Goal: Information Seeking & Learning: Understand process/instructions

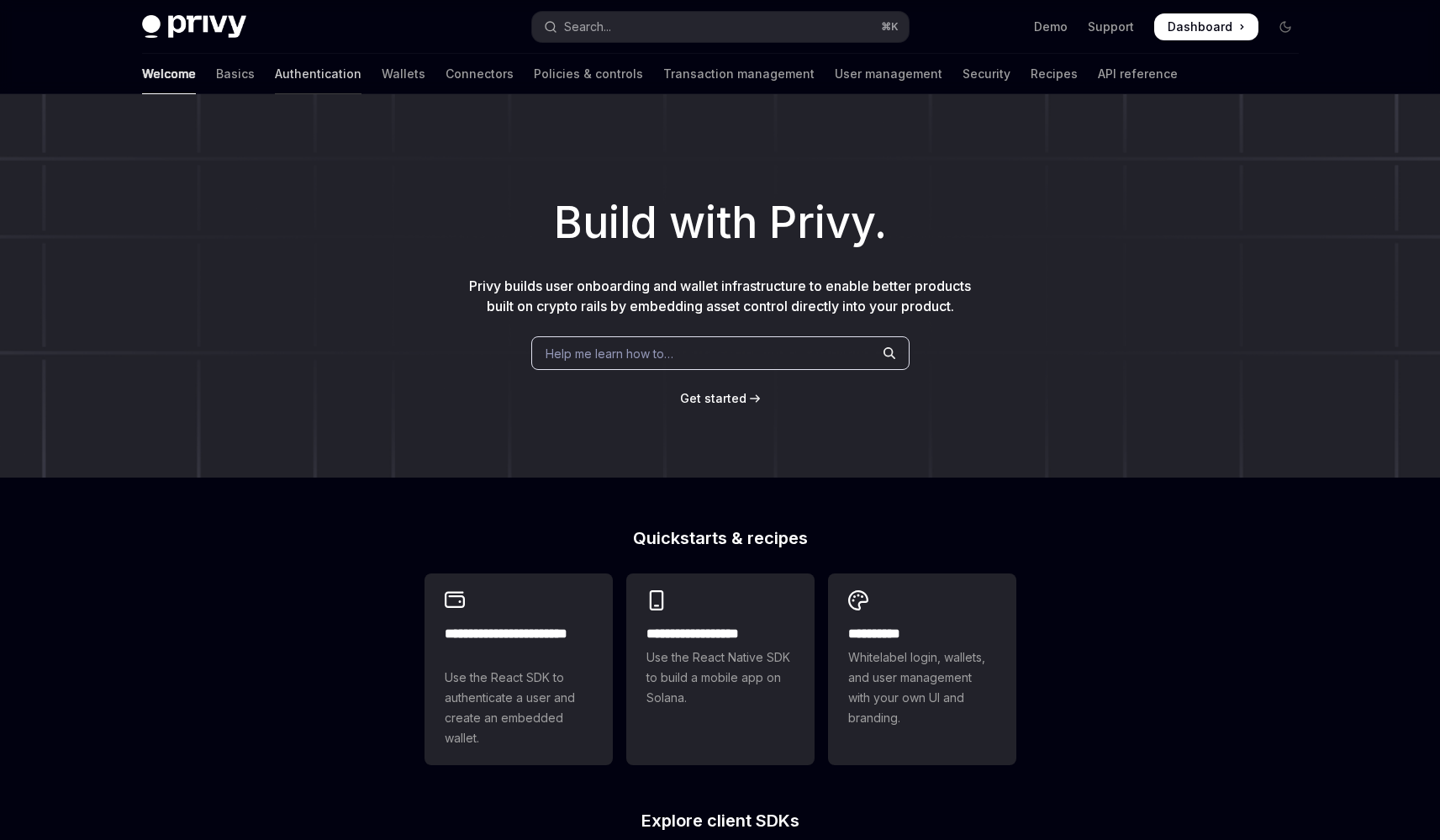
click at [275, 75] on link "Authentication" at bounding box center [317, 74] width 87 height 41
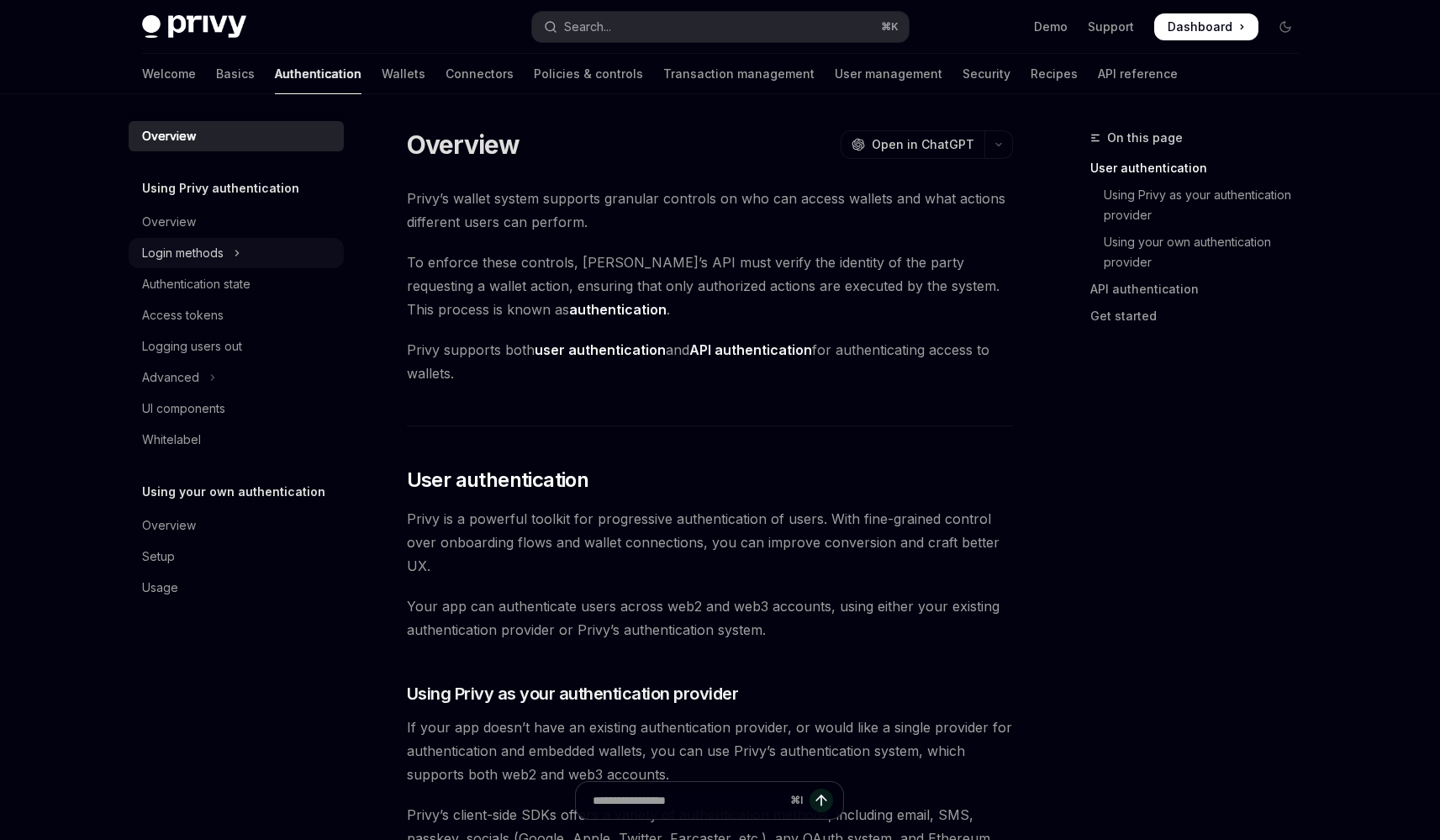
click at [230, 255] on button "Login methods" at bounding box center [236, 253] width 215 height 30
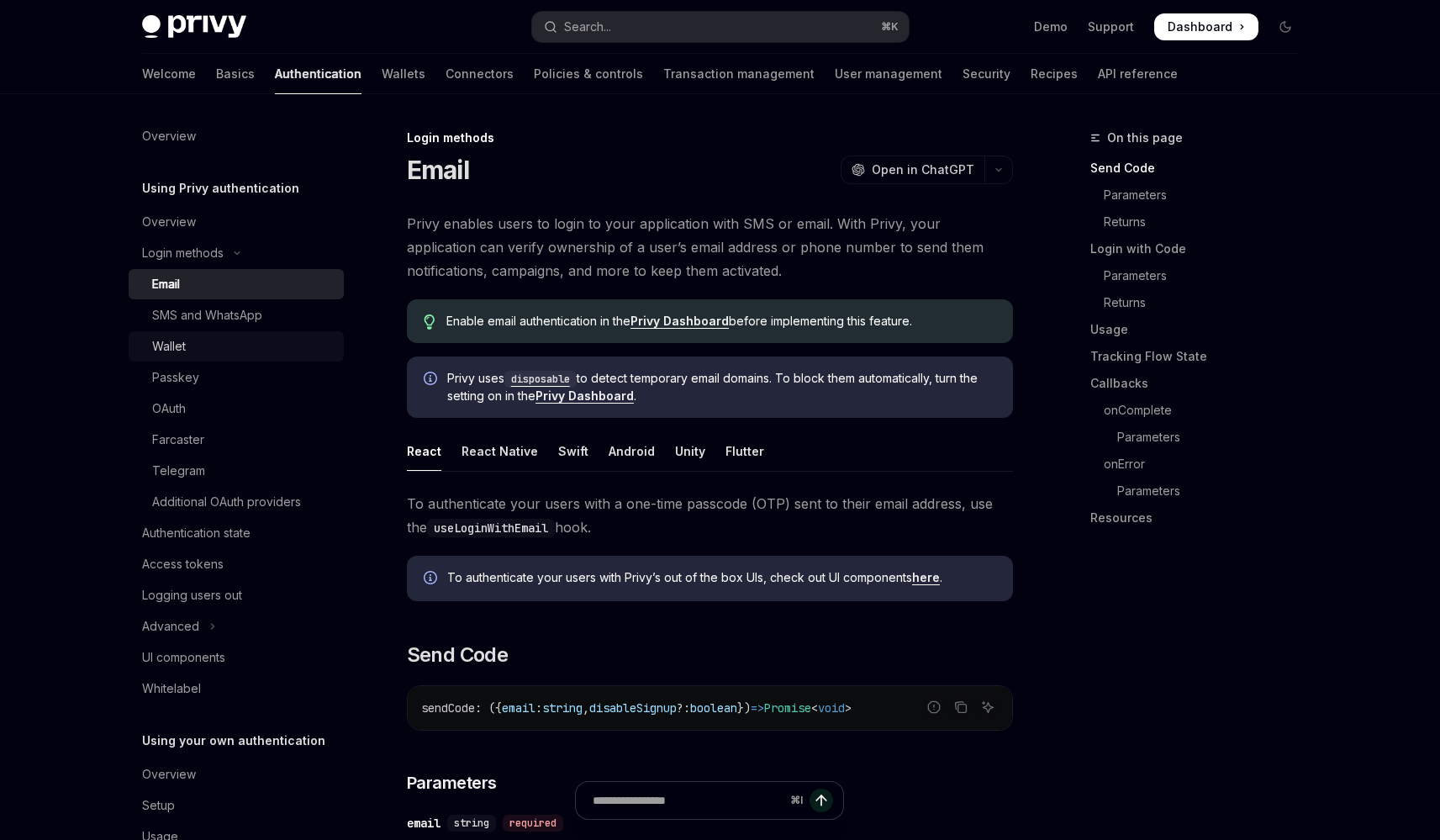
click at [219, 343] on div "Wallet" at bounding box center [243, 346] width 181 height 20
type textarea "*"
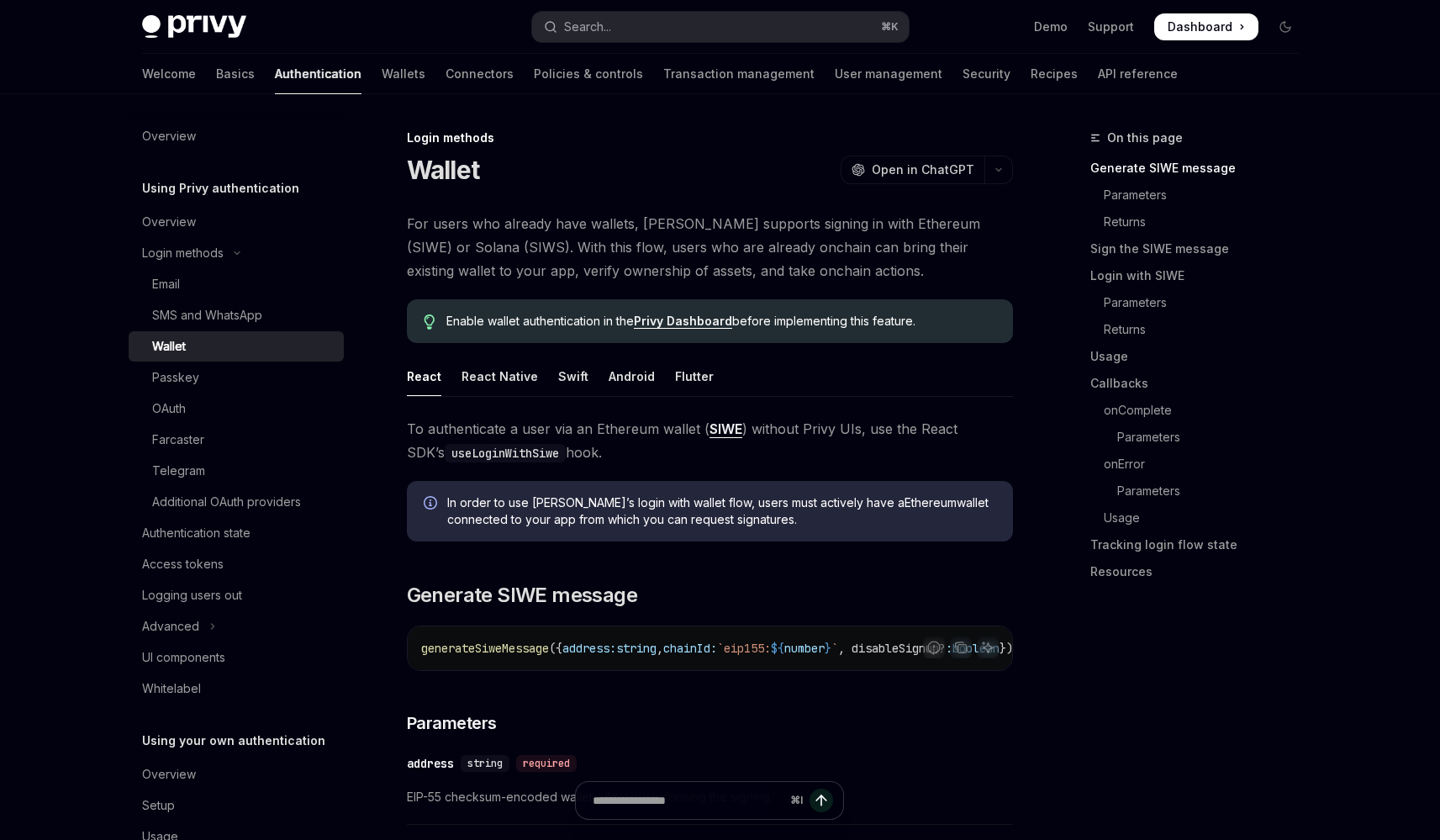
click at [673, 312] on div "Enable wallet authentication in the Privy Dashboard before implementing this fe…" at bounding box center [710, 321] width 606 height 44
click at [673, 324] on link "Privy Dashboard" at bounding box center [683, 320] width 99 height 15
click at [680, 316] on link "Privy Dashboard" at bounding box center [683, 320] width 99 height 15
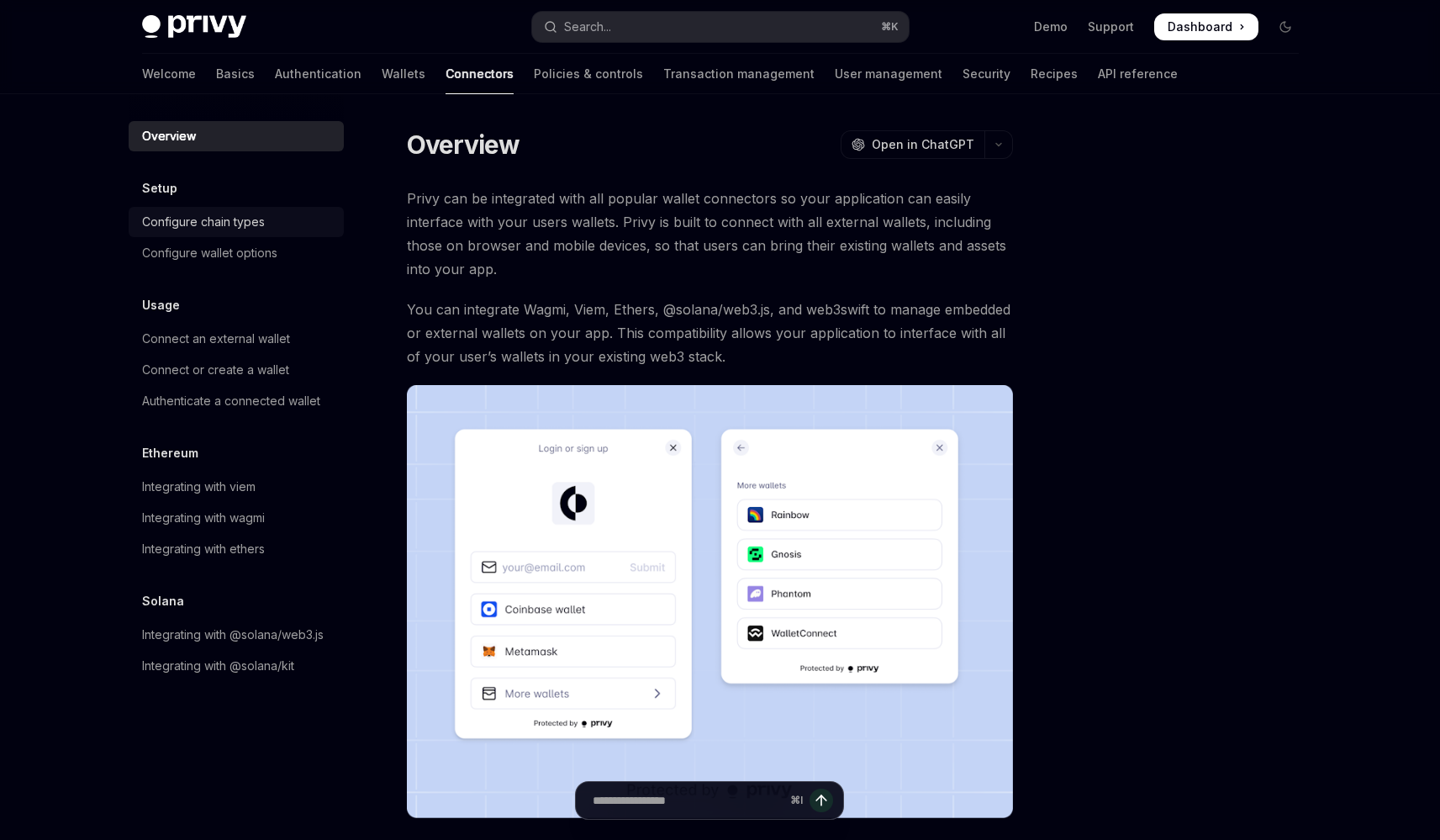
click at [262, 236] on link "Configure chain types" at bounding box center [236, 222] width 215 height 30
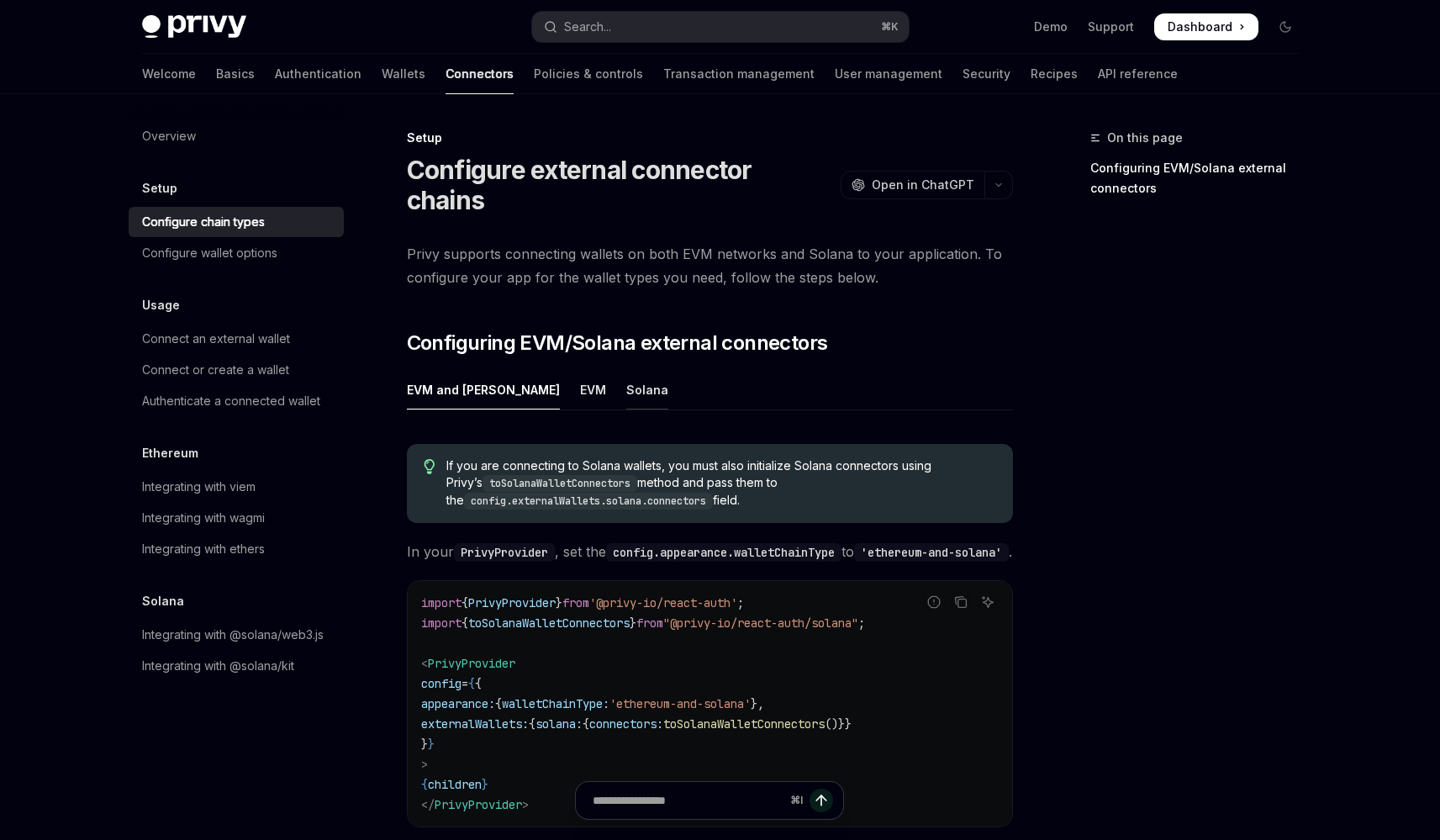
click at [626, 370] on div "Solana" at bounding box center [647, 390] width 42 height 40
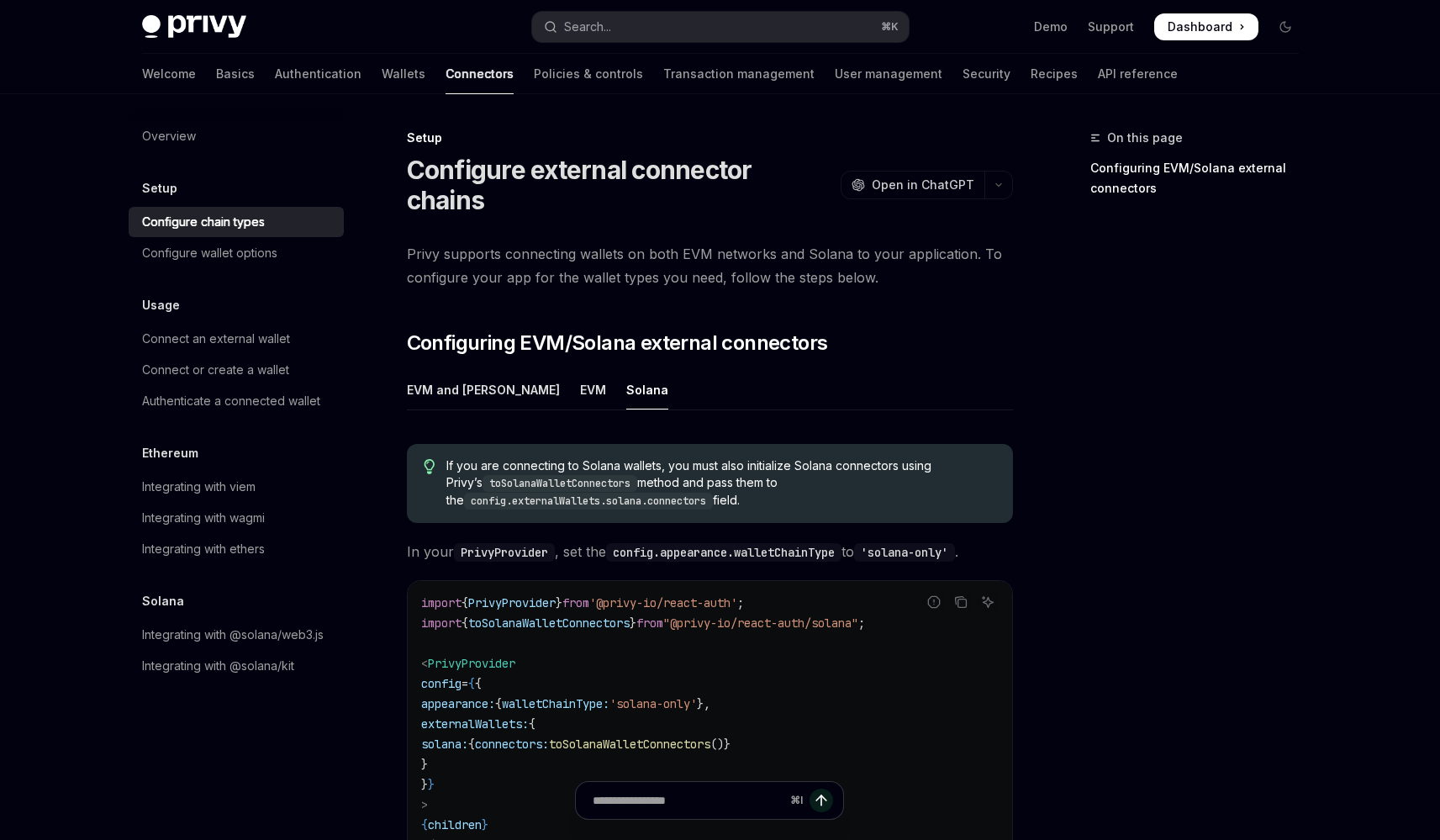
scroll to position [225, 0]
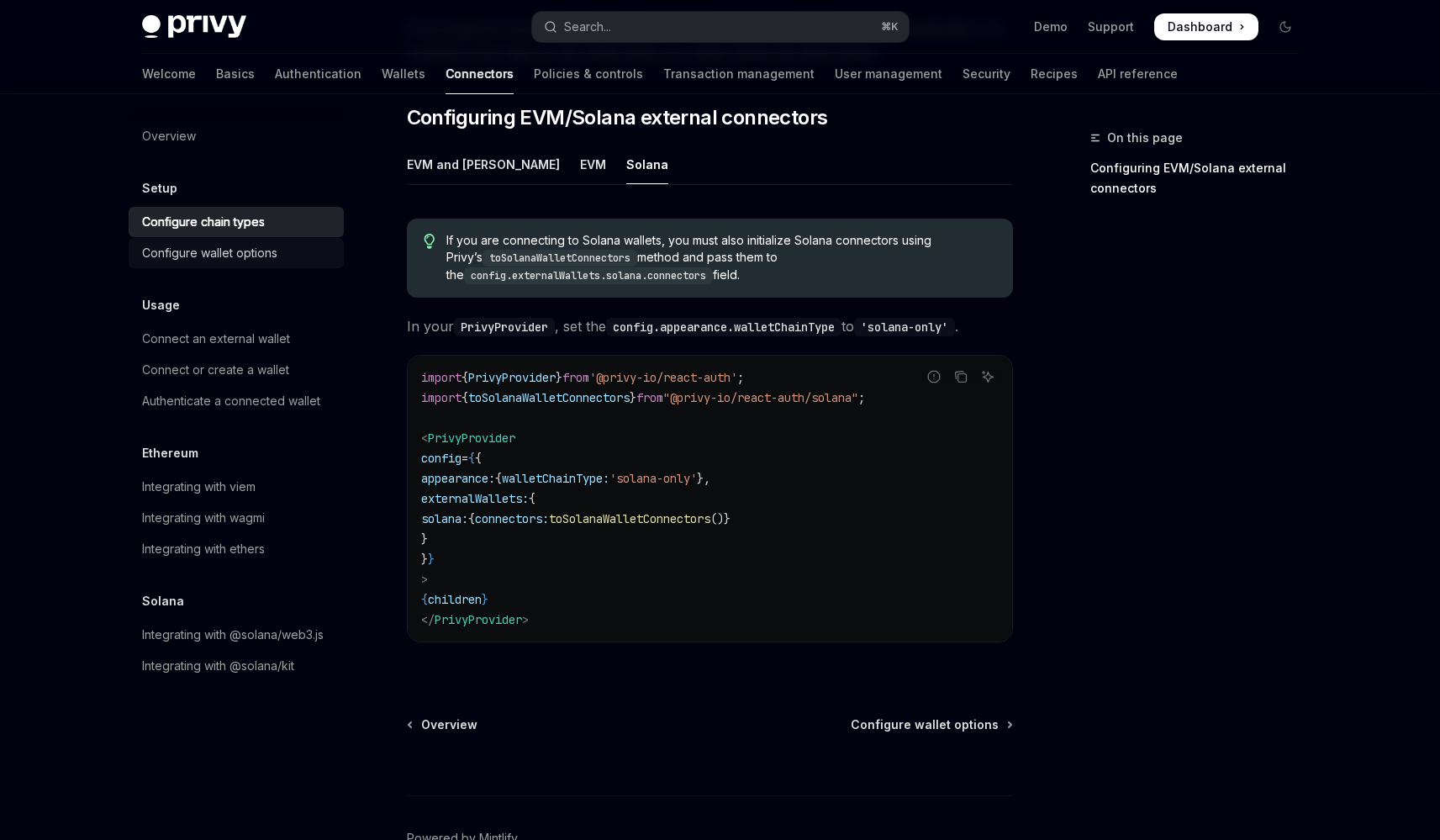
click at [224, 258] on div "Configure wallet options" at bounding box center [210, 253] width 135 height 20
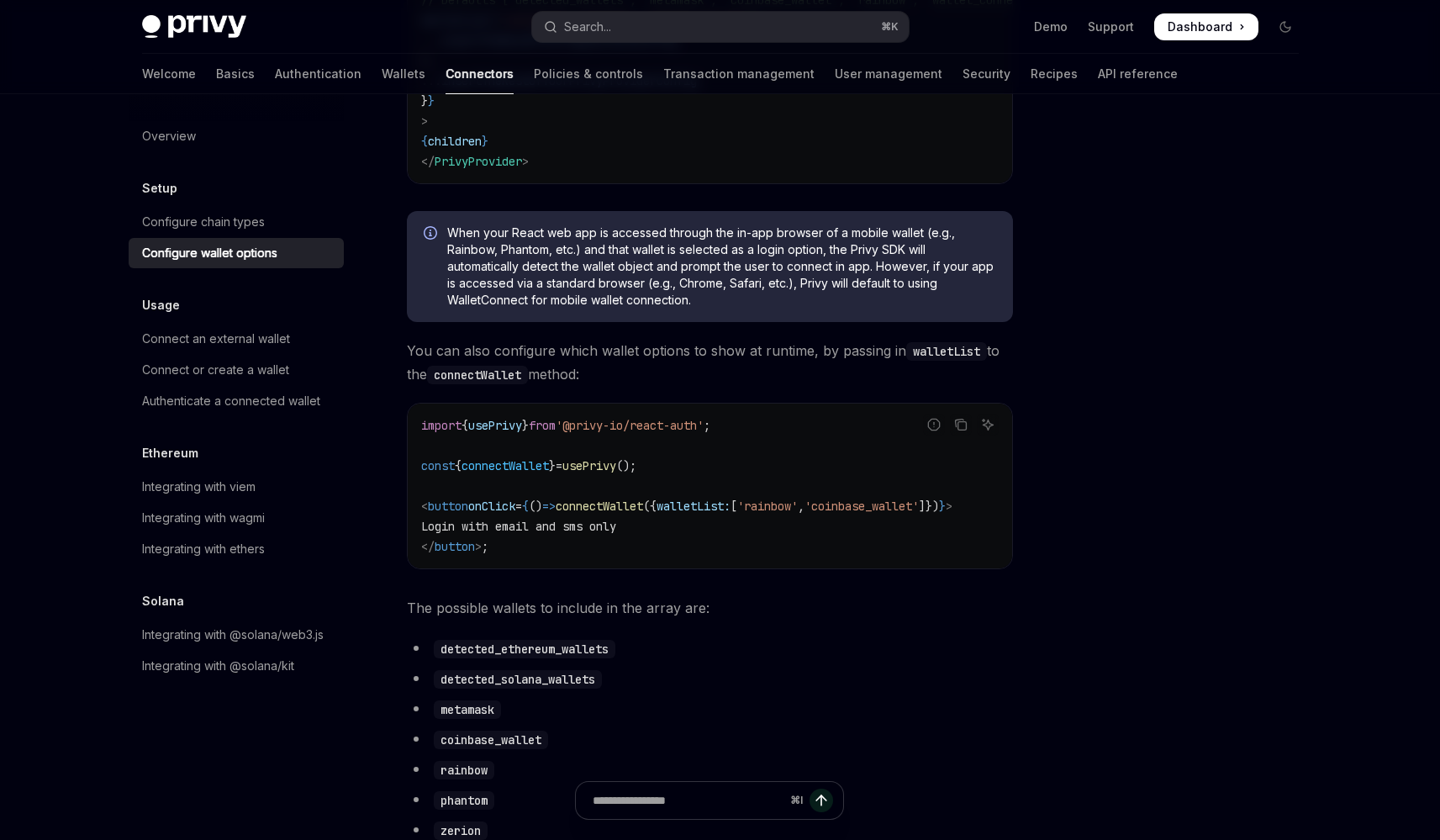
scroll to position [424, 0]
click at [598, 367] on span "You can also configure which wallet options to show at runtime, by passing in w…" at bounding box center [710, 364] width 606 height 47
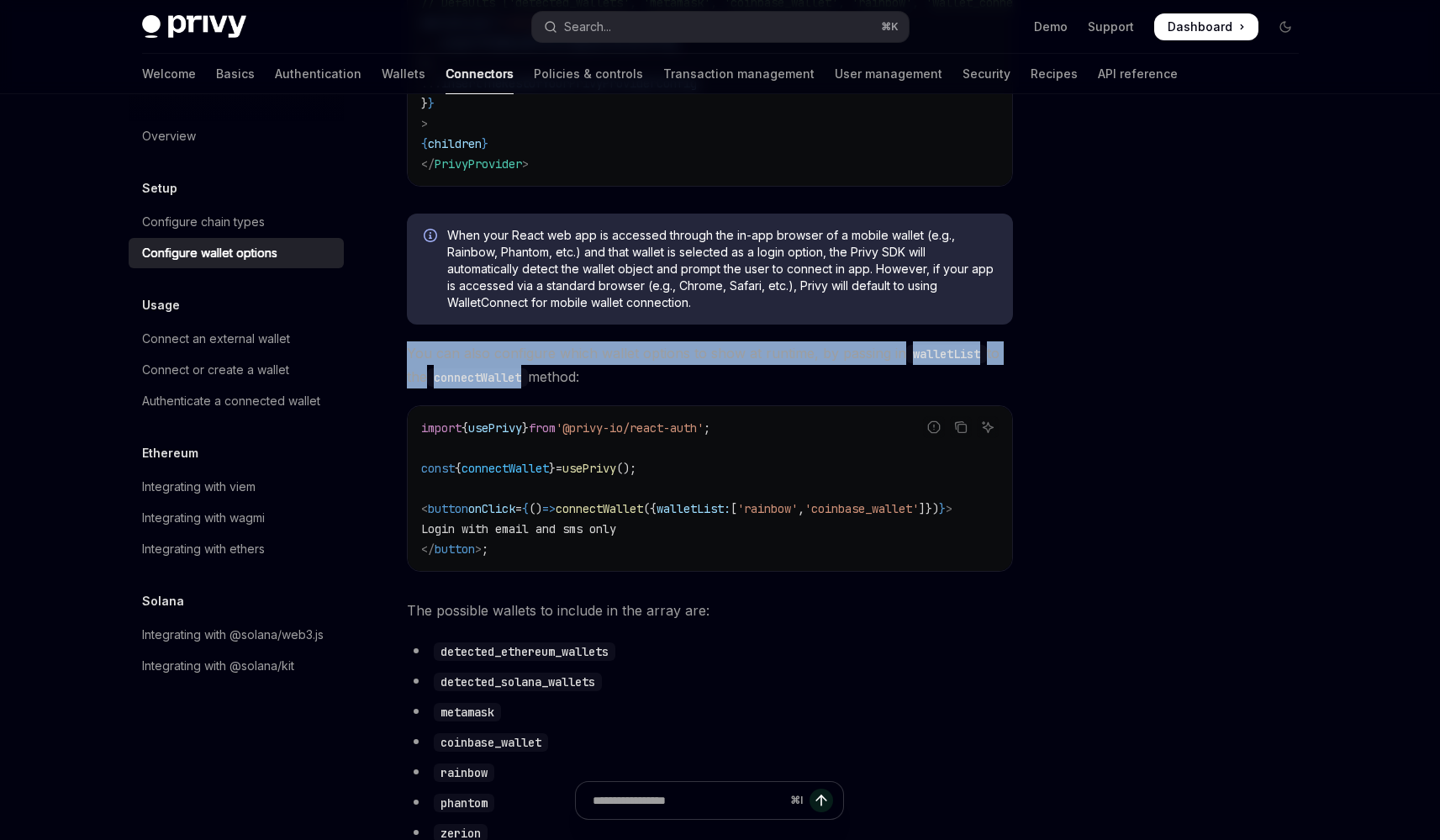
click at [598, 367] on span "You can also configure which wallet options to show at runtime, by passing in w…" at bounding box center [710, 364] width 606 height 47
click at [604, 369] on span "You can also configure which wallet options to show at runtime, by passing in w…" at bounding box center [710, 364] width 606 height 47
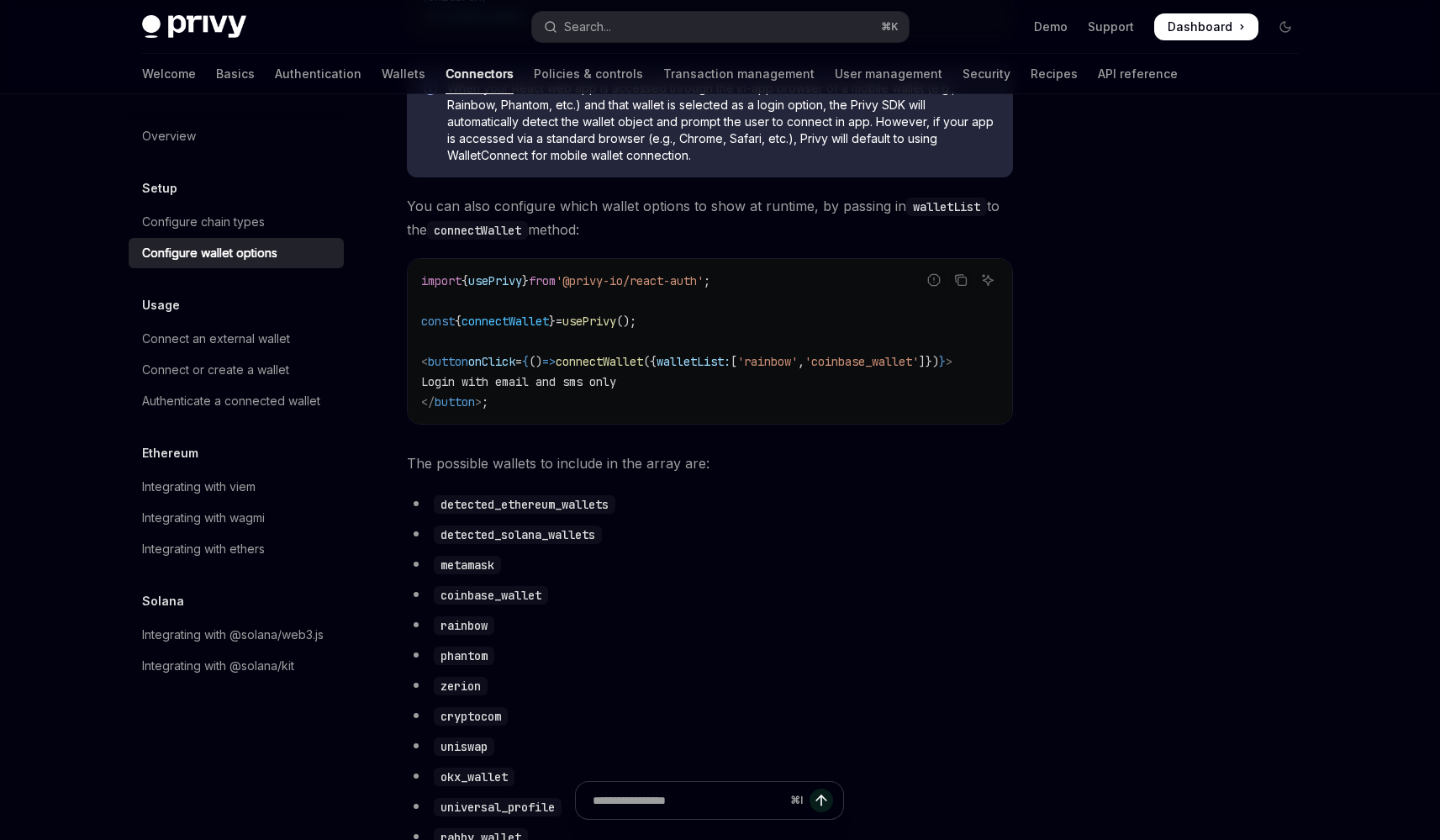
scroll to position [643, 0]
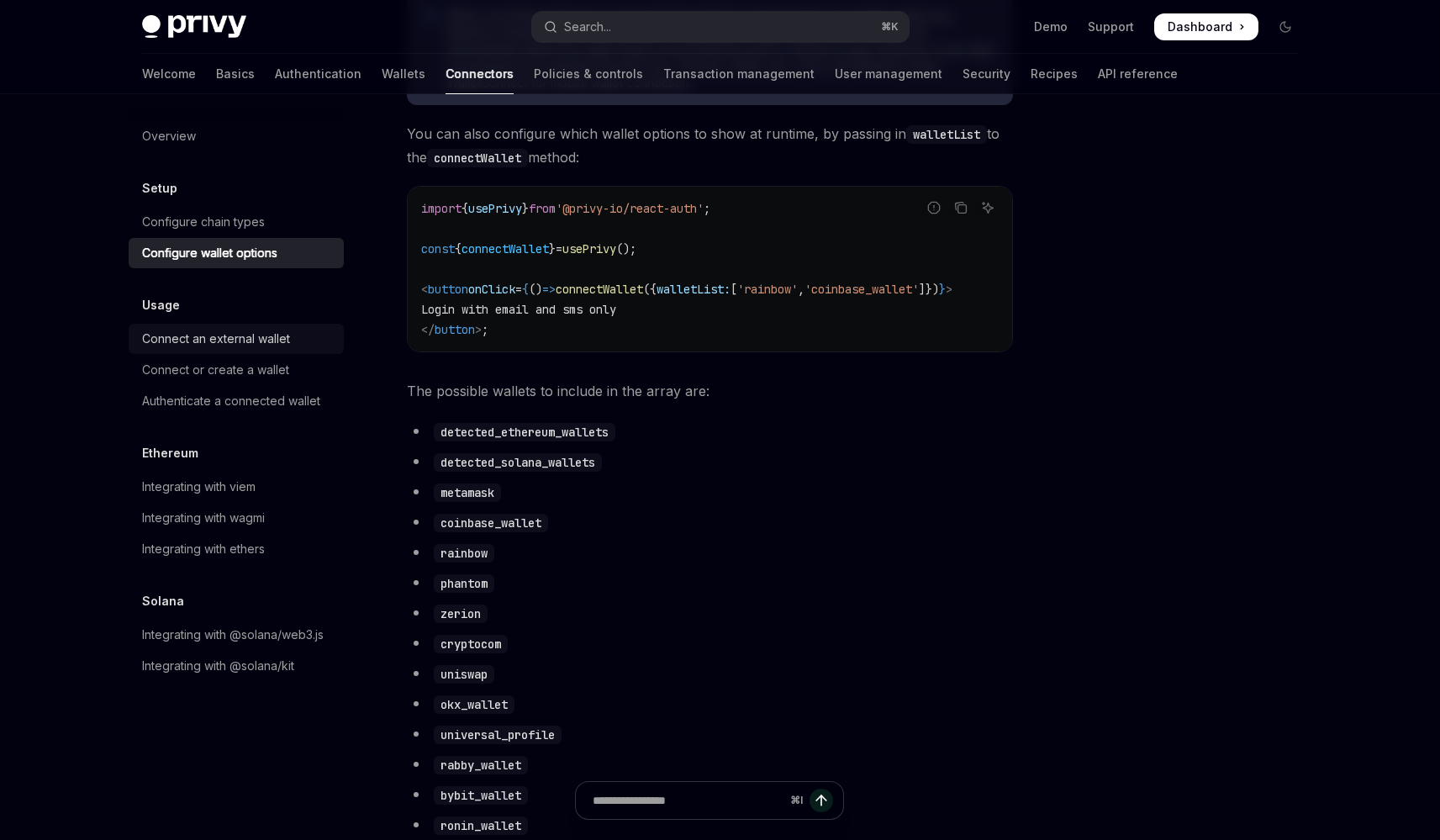
click at [315, 339] on div "Connect an external wallet" at bounding box center [238, 338] width 192 height 20
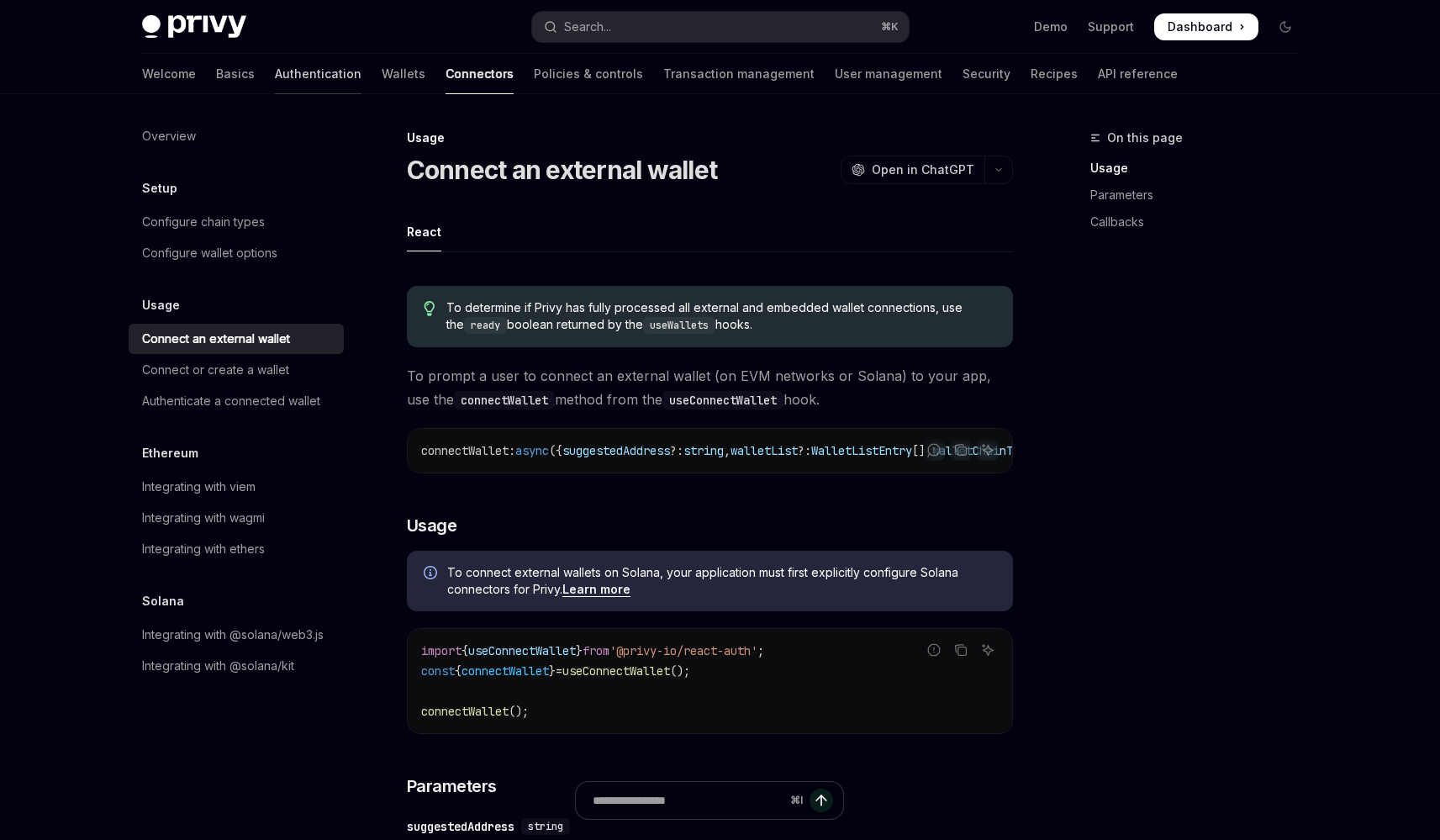
click at [278, 90] on link "Authentication" at bounding box center [317, 74] width 87 height 41
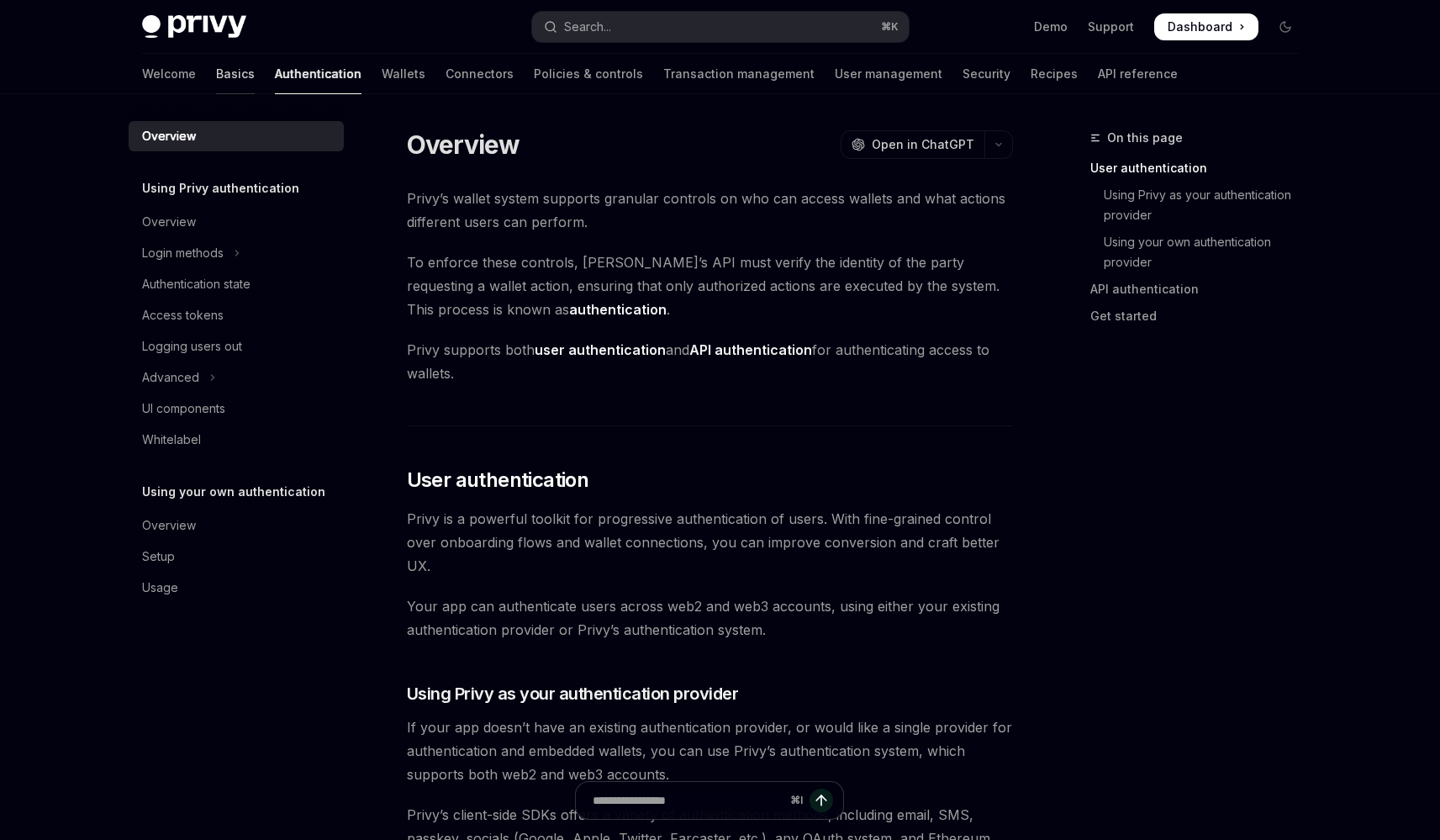
scroll to position [2, 0]
click at [216, 91] on link "Basics" at bounding box center [235, 74] width 39 height 41
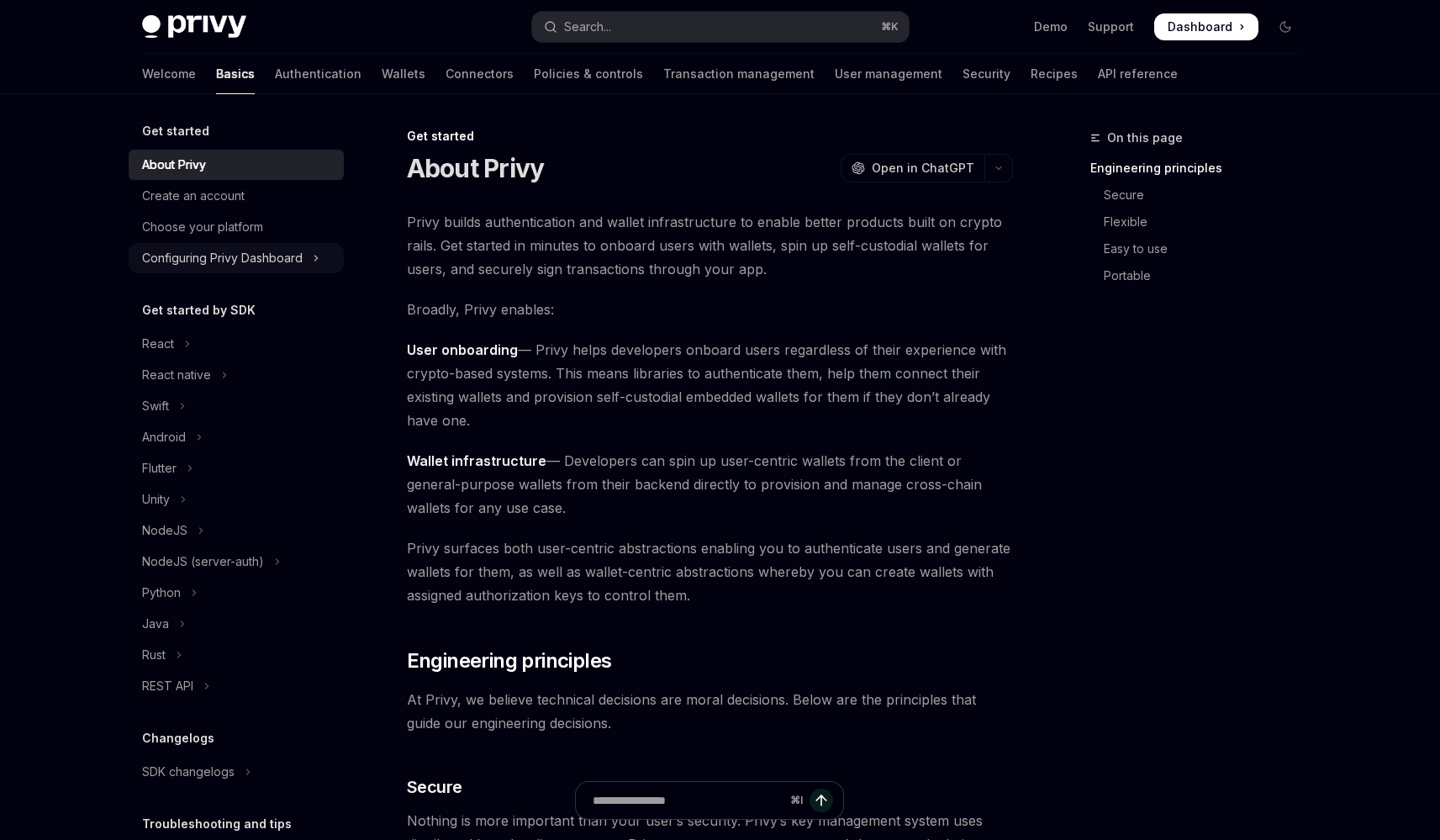
click at [203, 245] on button "Configuring Privy Dashboard" at bounding box center [236, 258] width 215 height 30
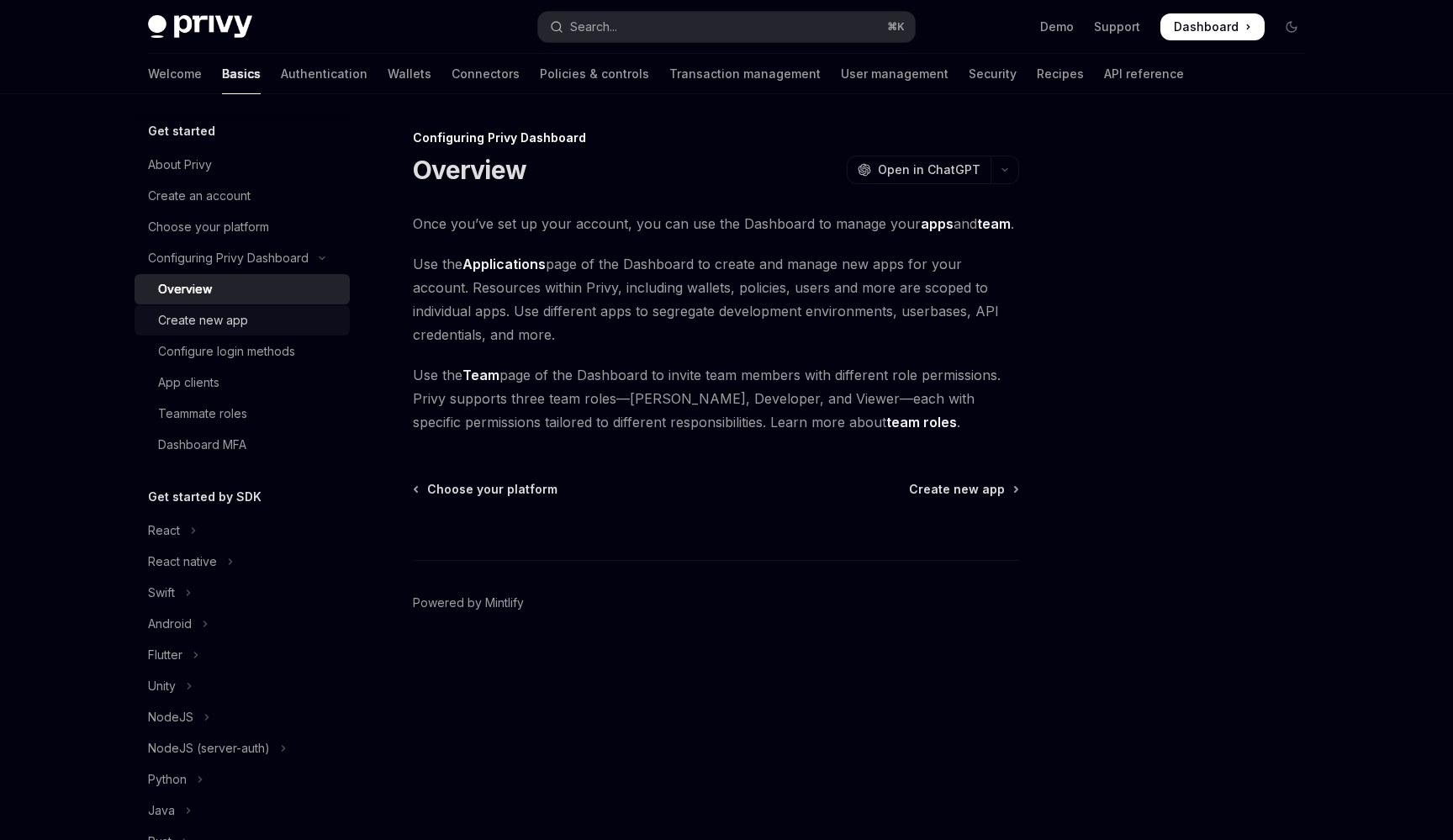
click at [230, 319] on div "Create new app" at bounding box center [203, 320] width 90 height 20
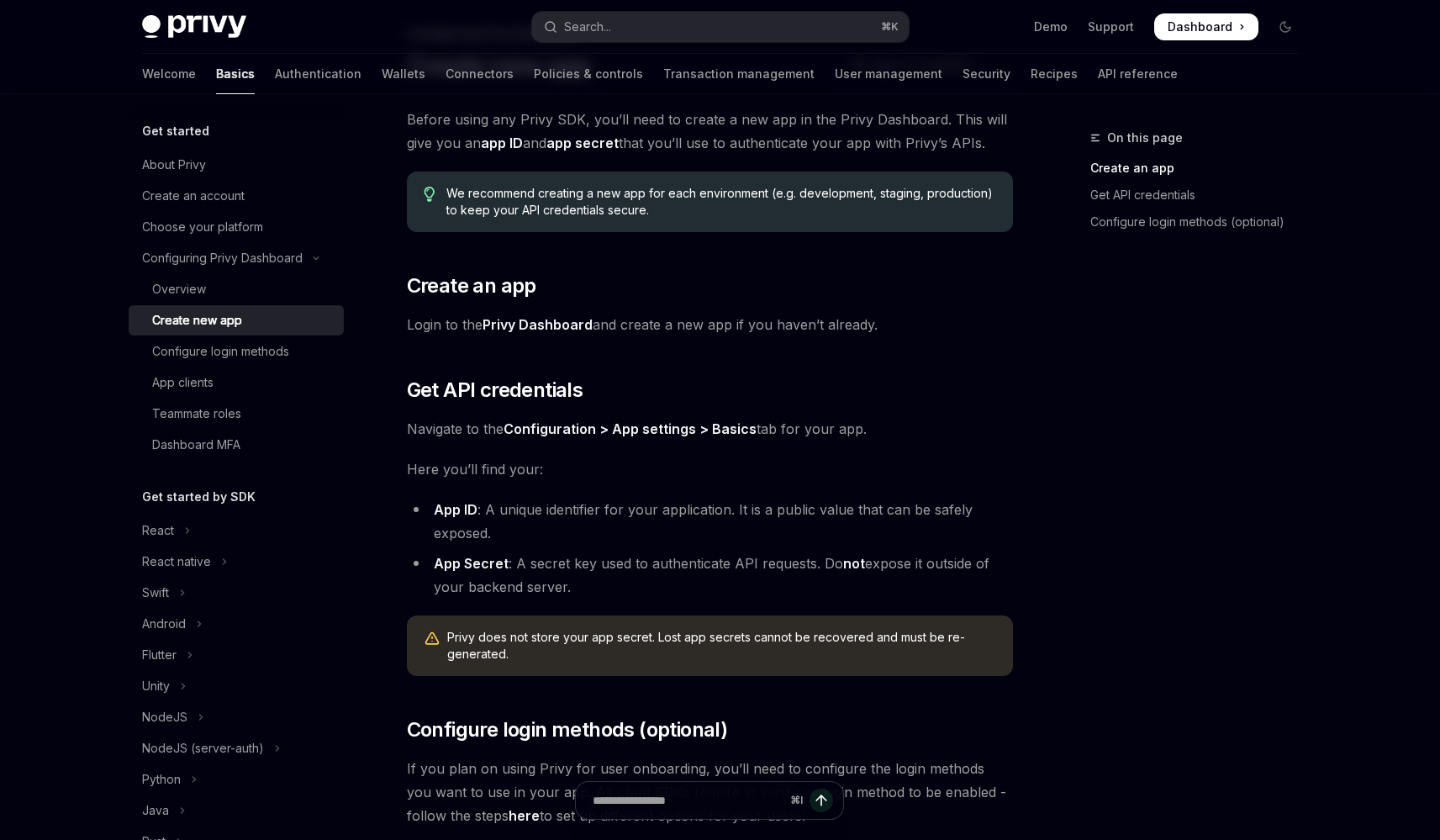
scroll to position [363, 0]
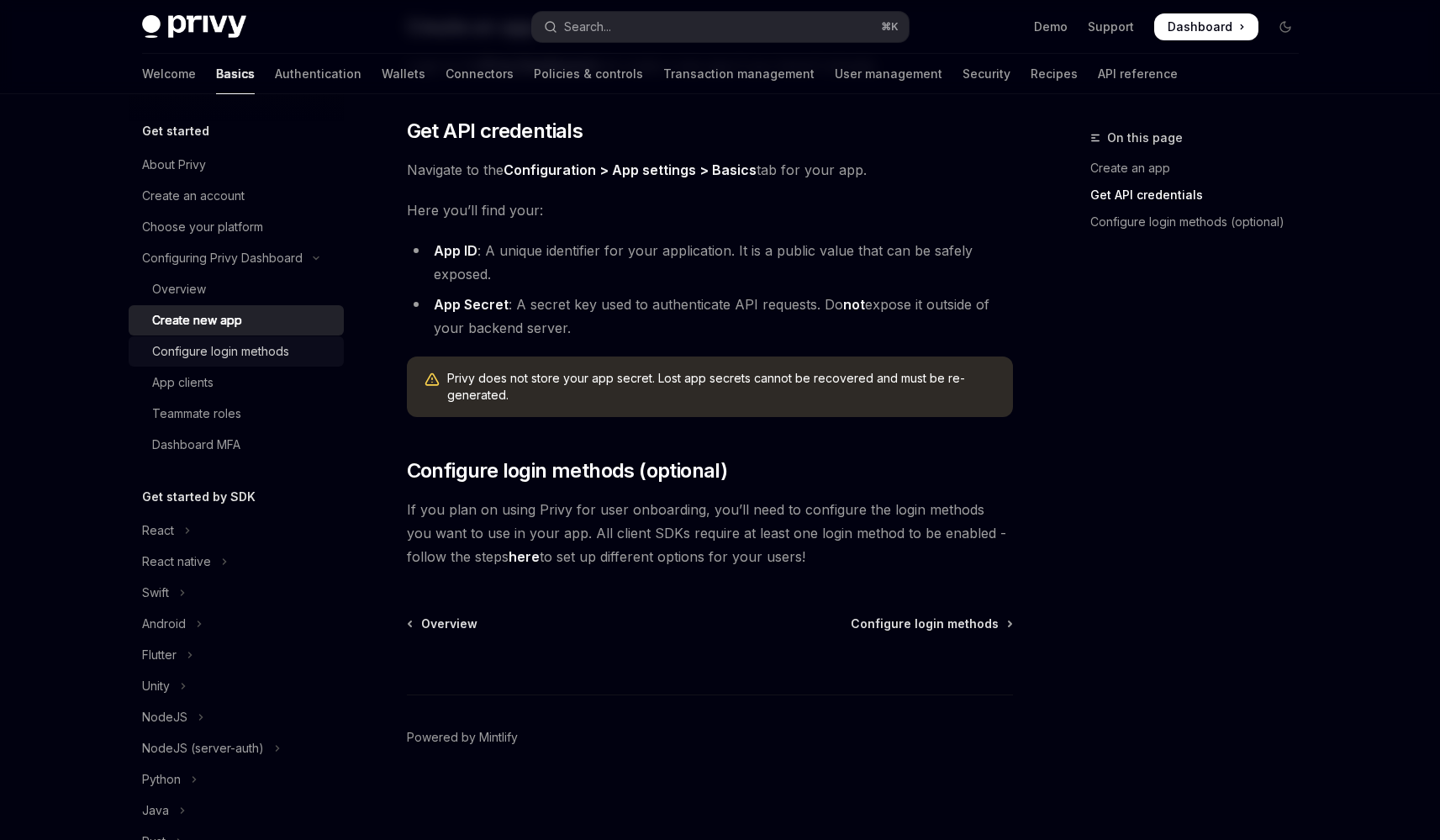
click at [281, 354] on div "Configure login methods" at bounding box center [221, 351] width 137 height 20
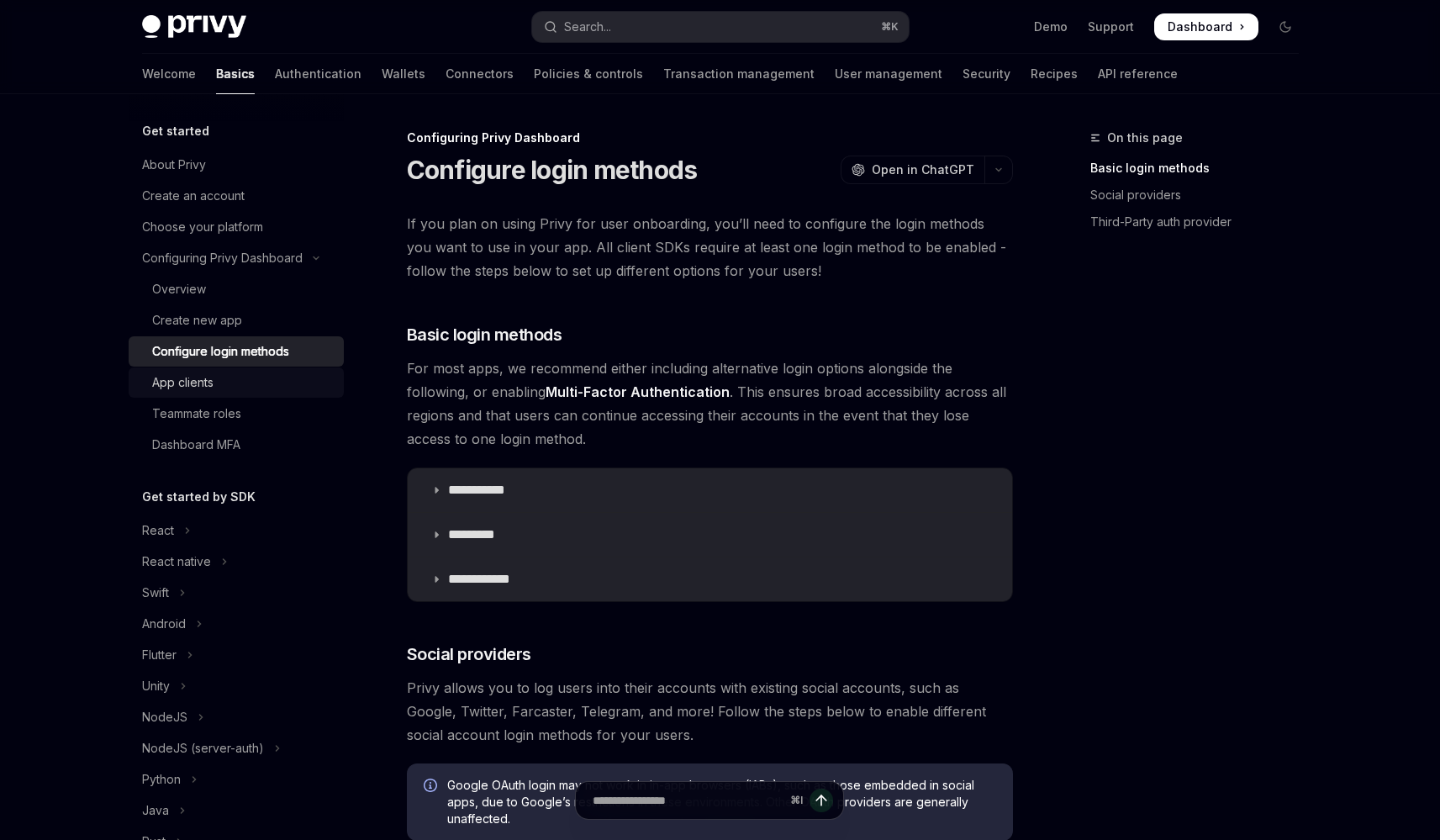
click at [292, 387] on div "App clients" at bounding box center [243, 382] width 181 height 20
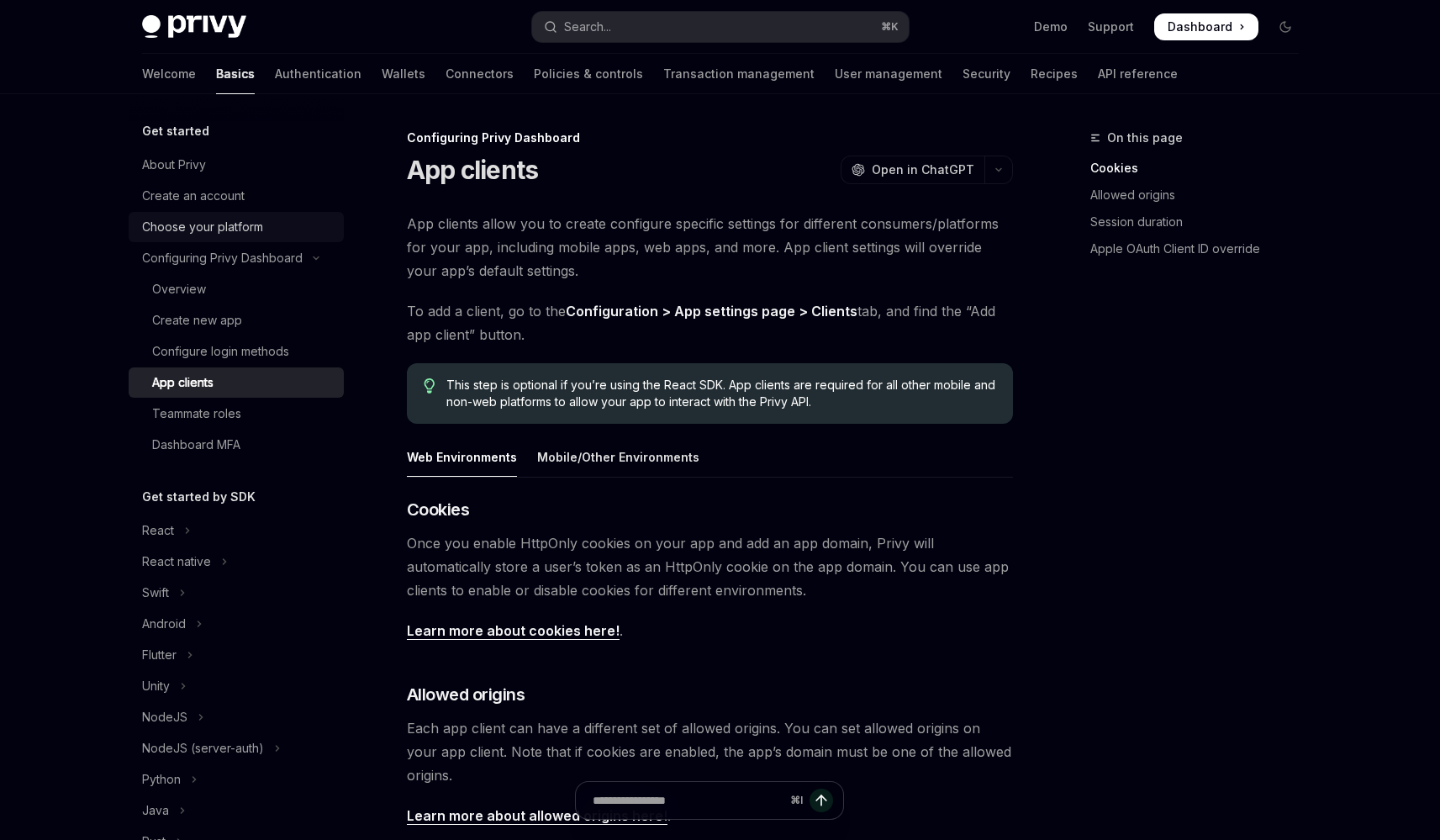
click at [252, 235] on div "Choose your platform" at bounding box center [203, 227] width 121 height 20
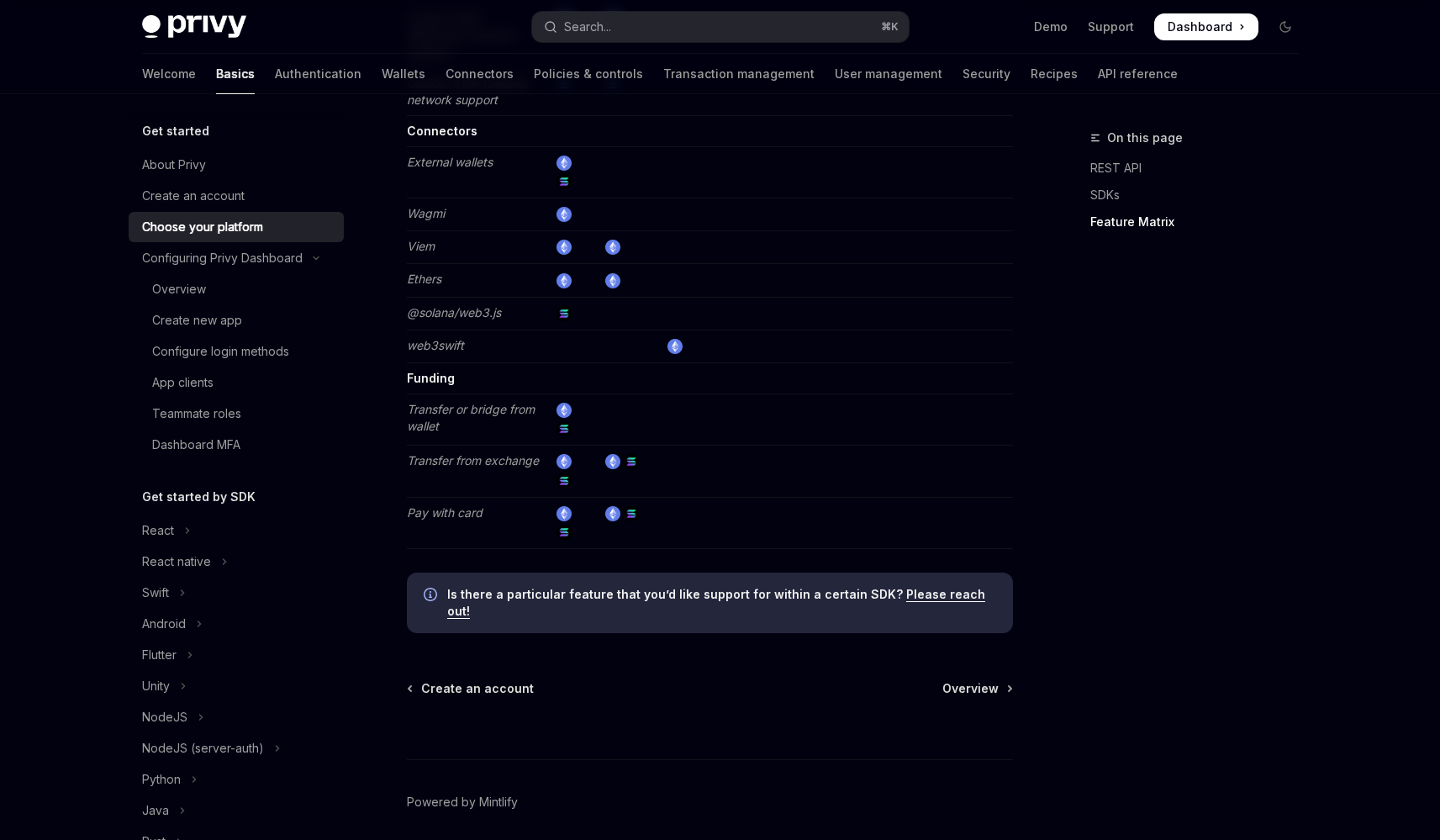
scroll to position [3109, 0]
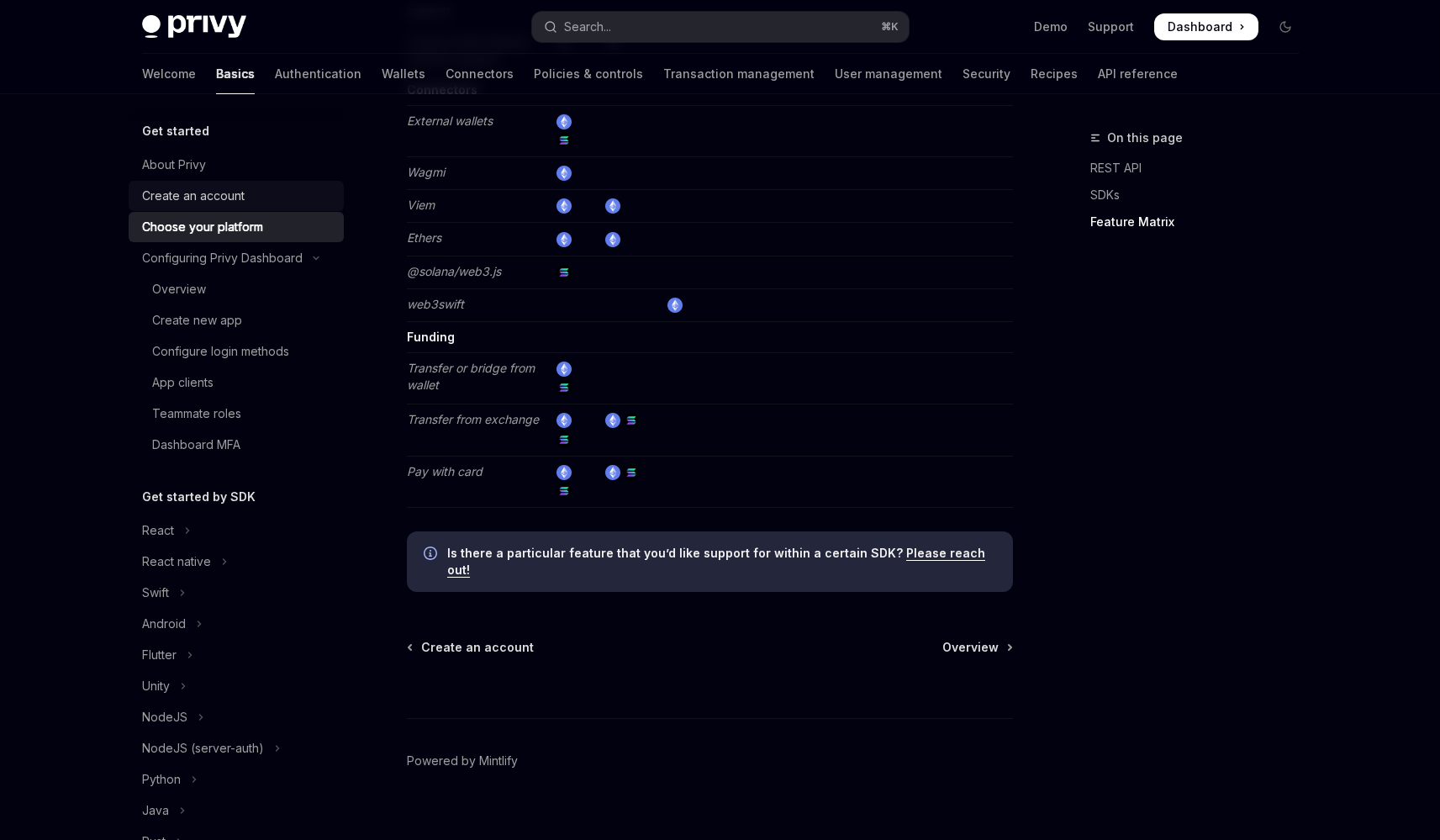
click at [246, 191] on div "Create an account" at bounding box center [238, 196] width 192 height 20
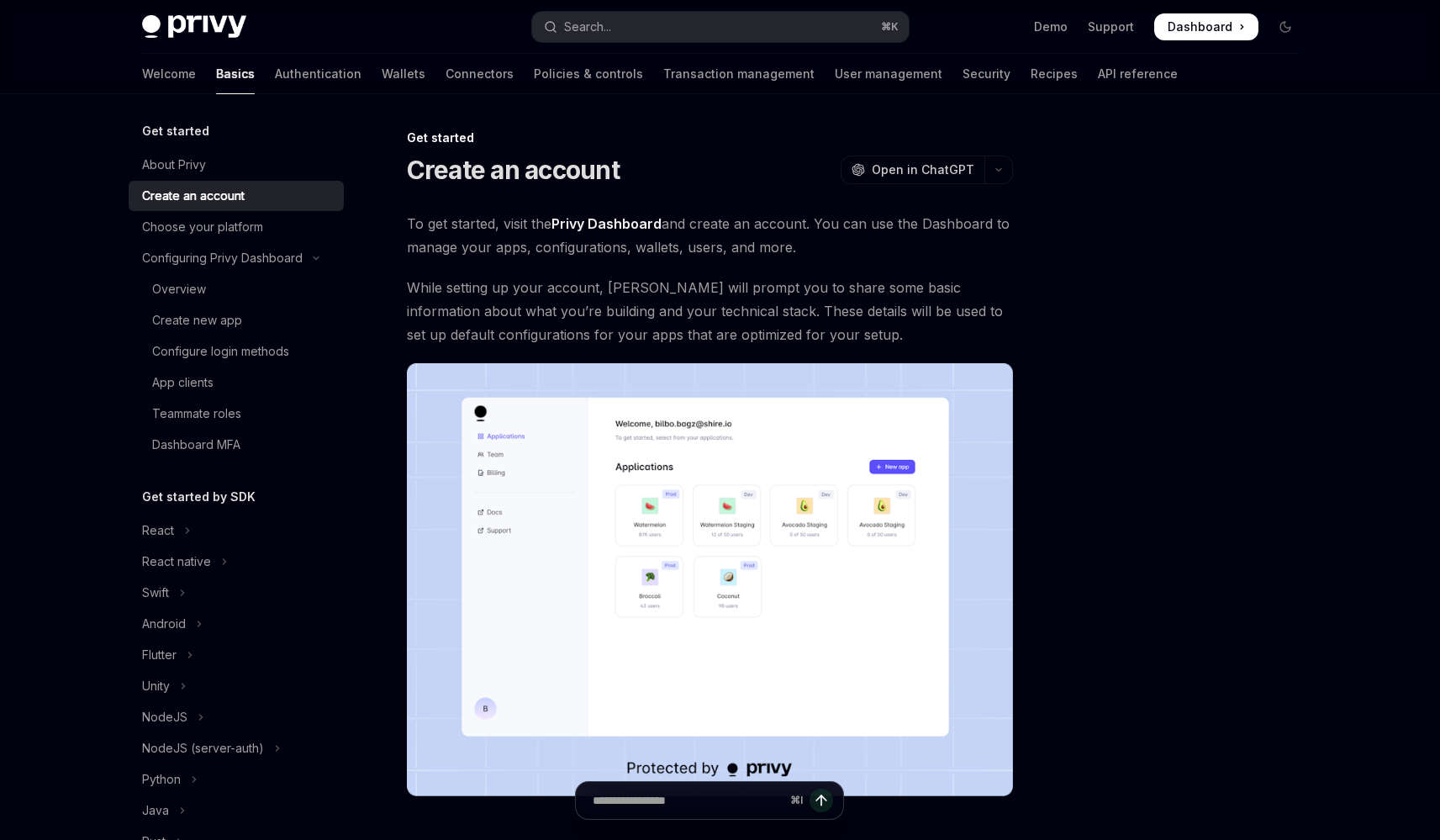
scroll to position [228, 0]
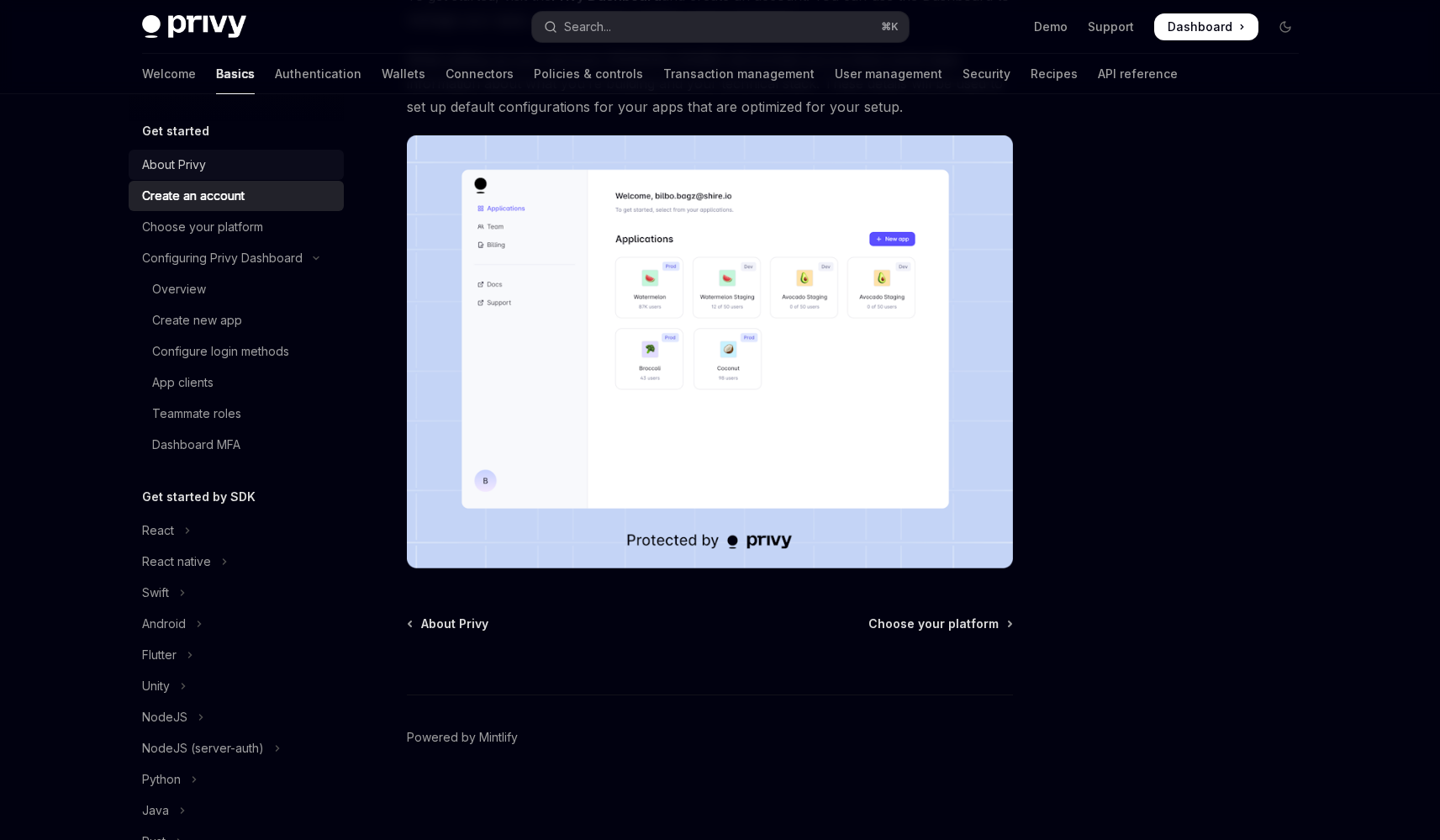
click at [304, 165] on div "About Privy" at bounding box center [238, 164] width 192 height 20
type textarea "*"
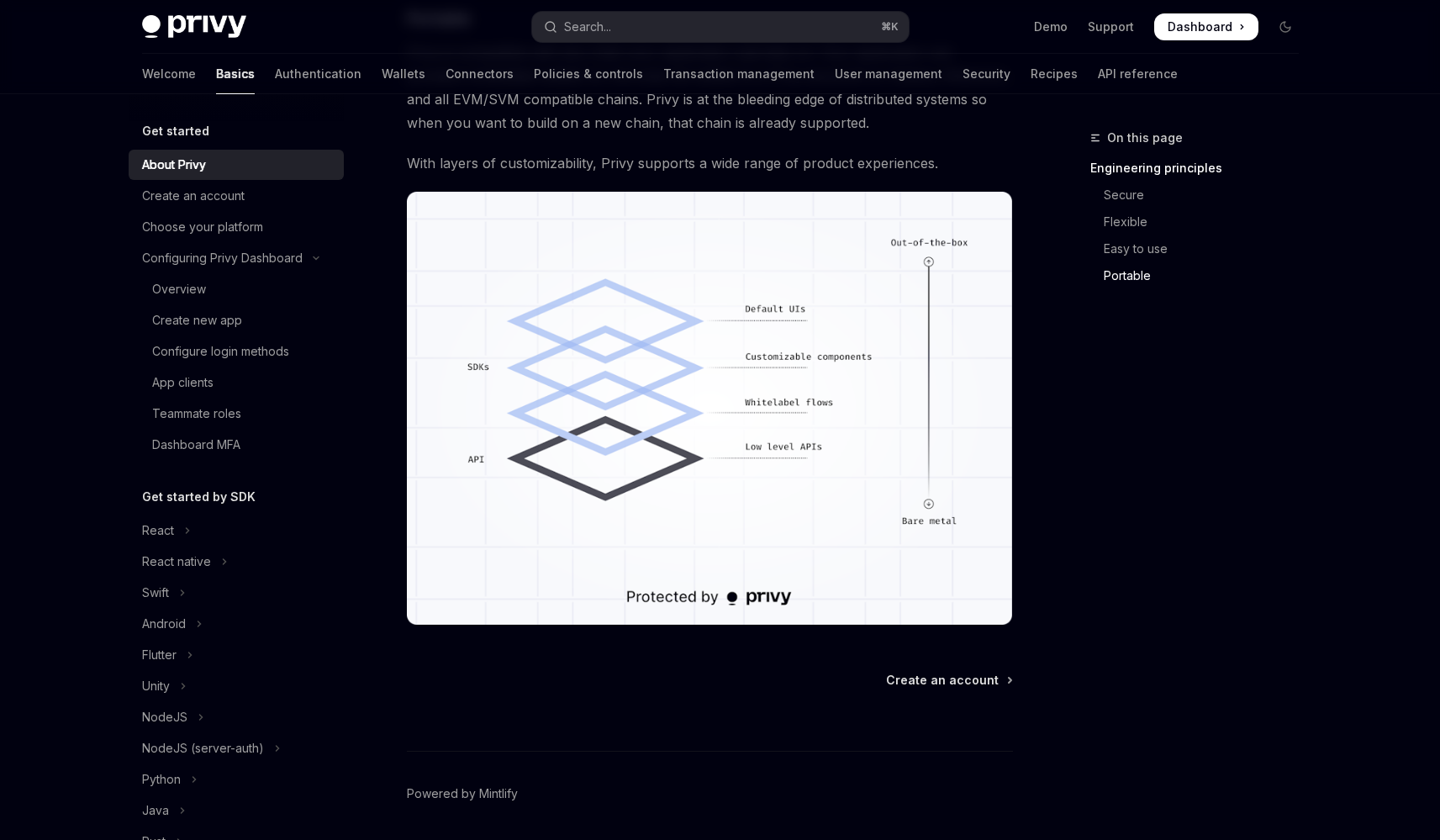
scroll to position [1371, 0]
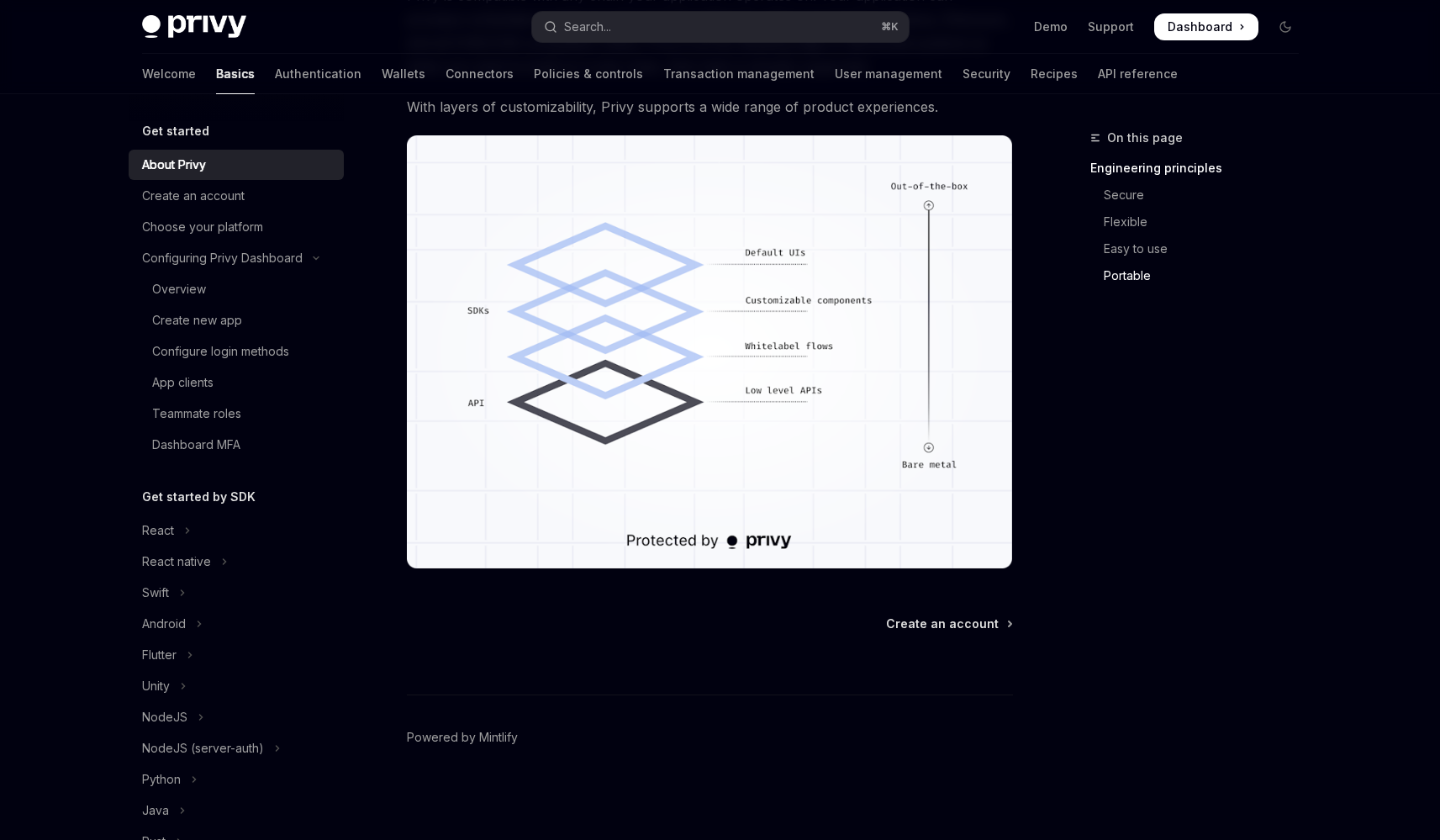
click at [765, 10] on div "Privy Docs home page Search... ⌘ K Demo Support Dashboard Dashboard Search..." at bounding box center [720, 27] width 1156 height 54
click at [763, 35] on button "Search... ⌘ K" at bounding box center [720, 27] width 376 height 30
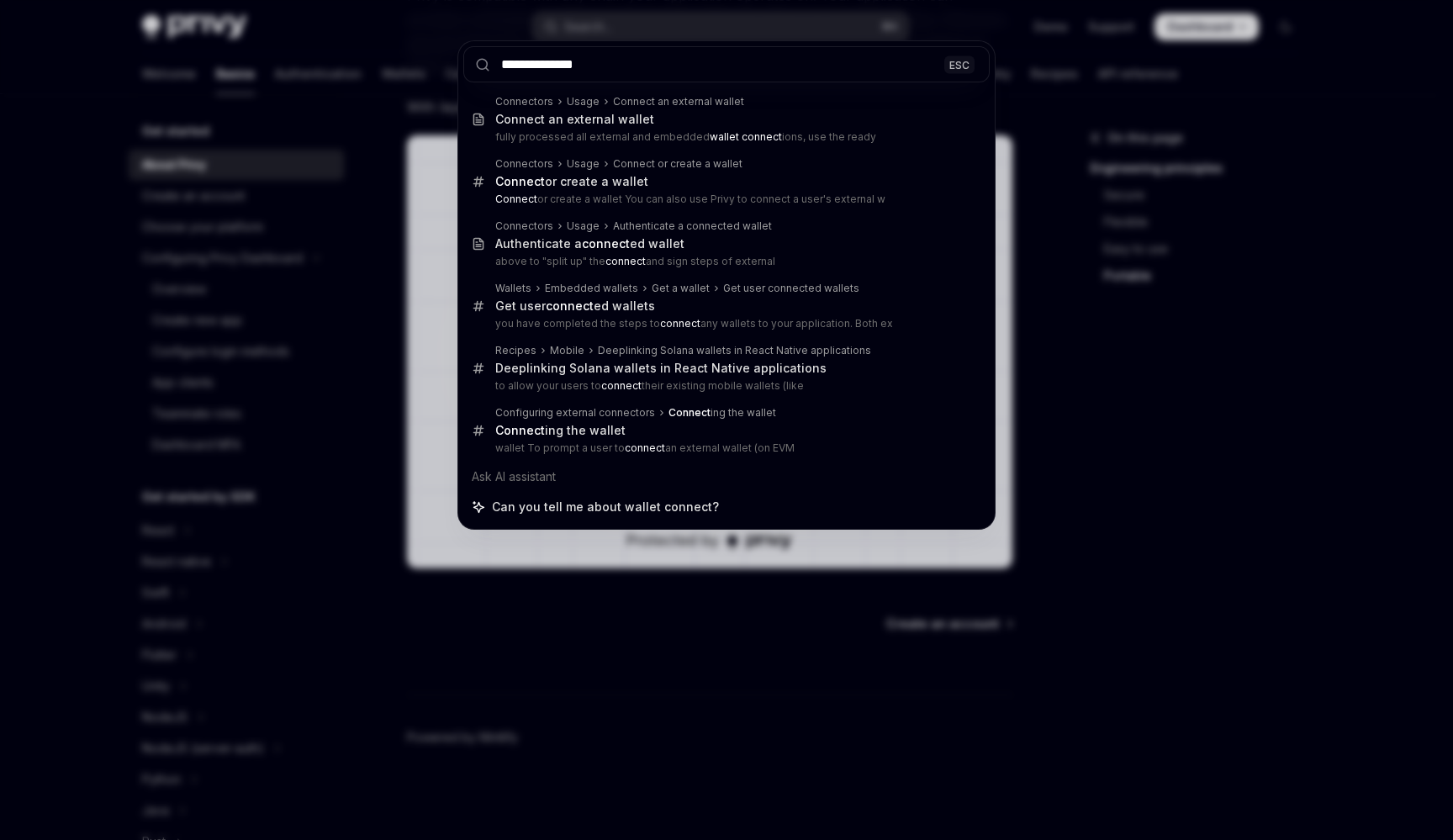
type input "**********"
click at [718, 568] on div "**********" at bounding box center [726, 420] width 1453 height 840
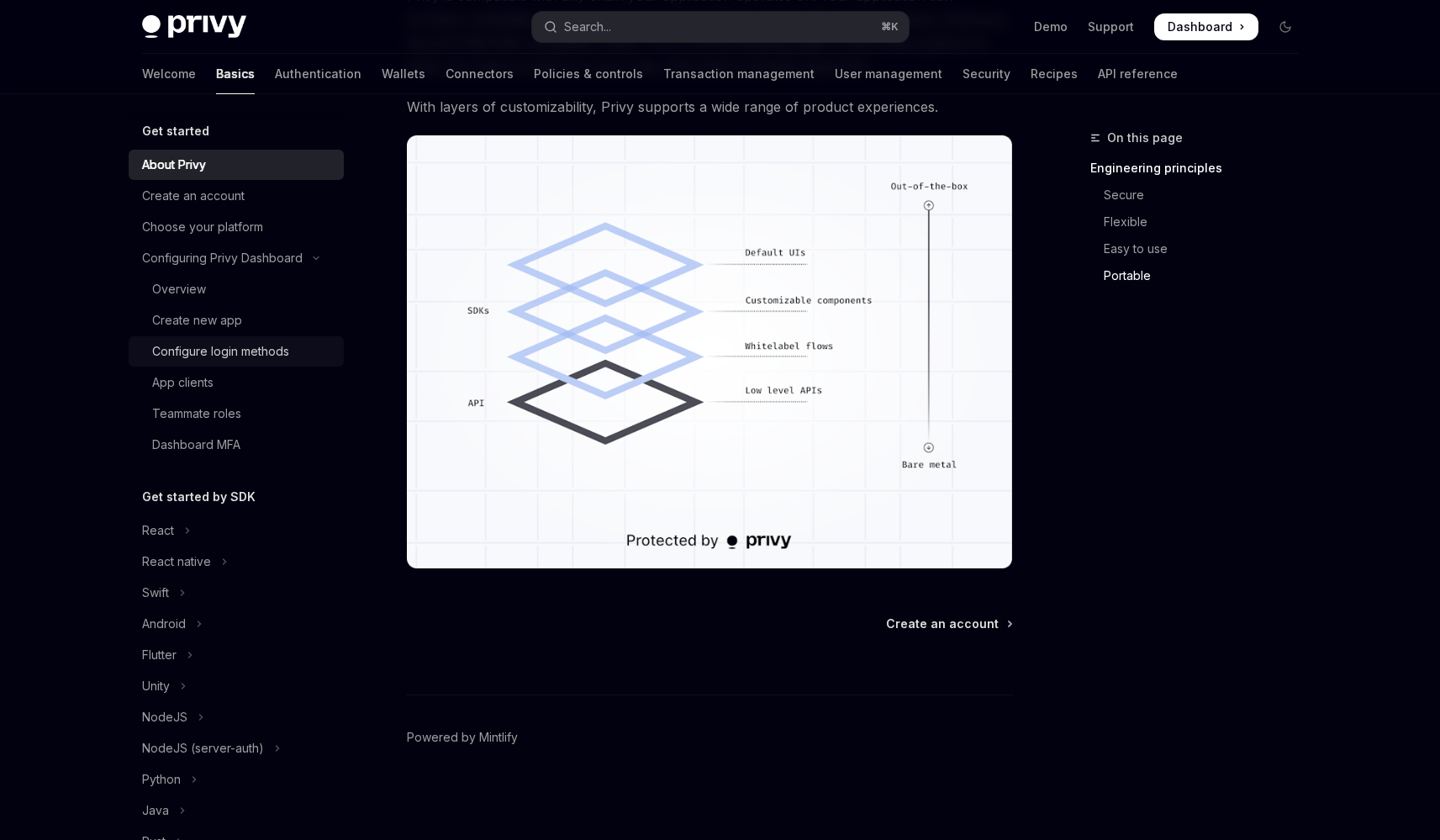
click at [197, 364] on link "Configure login methods" at bounding box center [236, 351] width 215 height 30
type textarea "*"
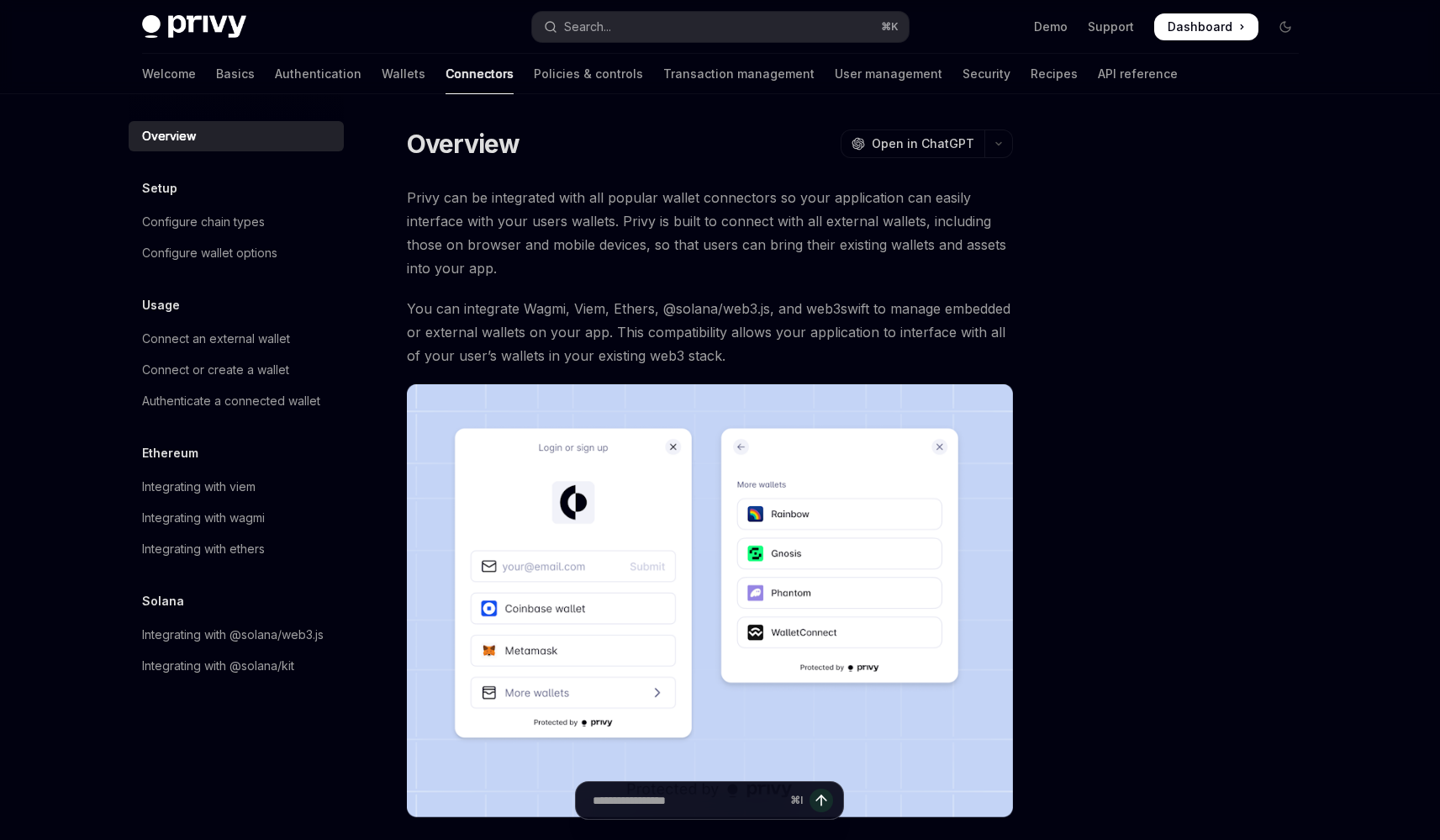
scroll to position [3, 0]
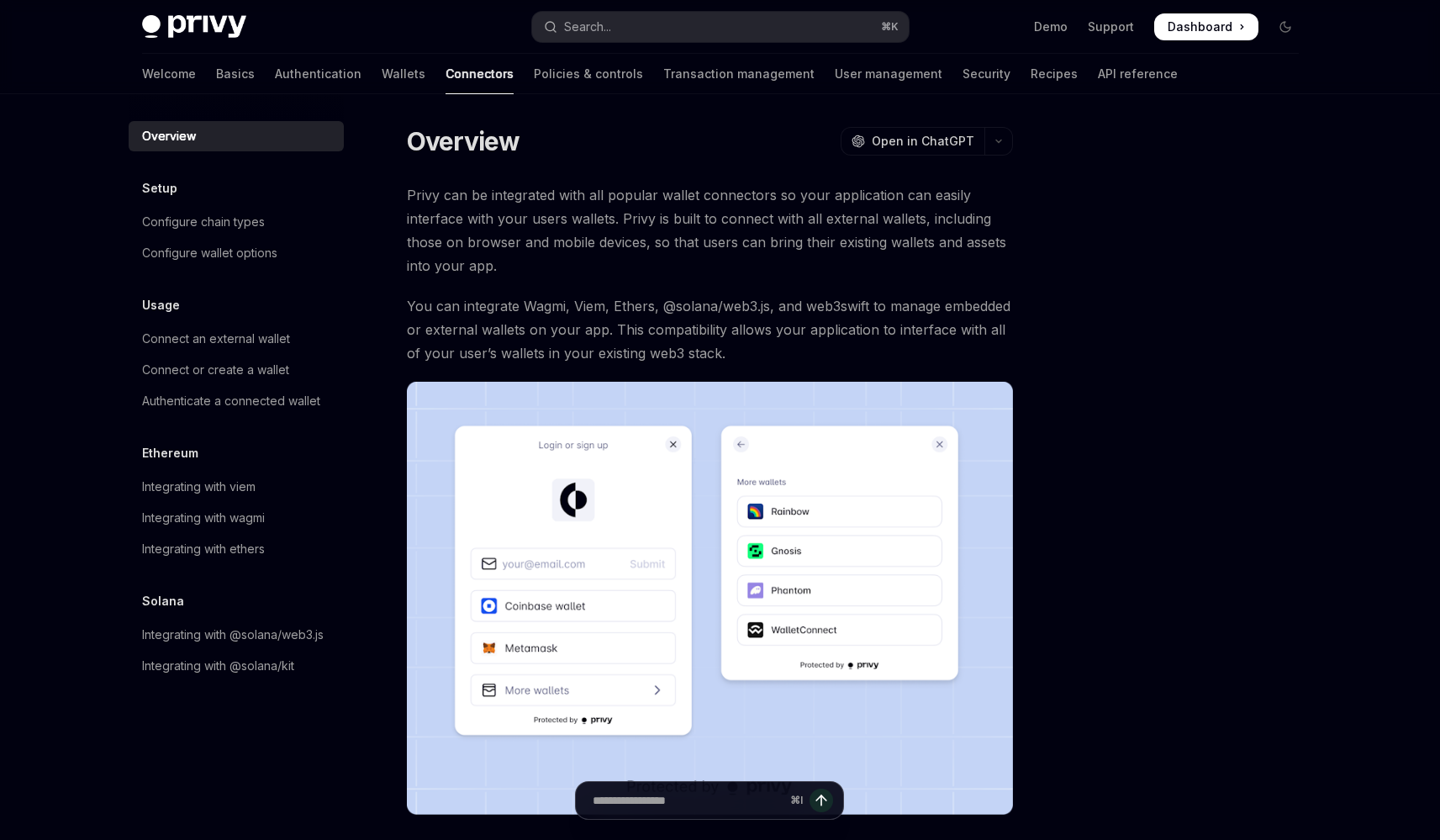
click at [581, 312] on span "You can integrate Wagmi, Viem, Ethers, @solana/web3.js, and web3swift to manage…" at bounding box center [710, 329] width 606 height 71
click at [603, 338] on span "You can integrate Wagmi, Viem, Ethers, @solana/web3.js, and web3swift to manage…" at bounding box center [710, 329] width 606 height 71
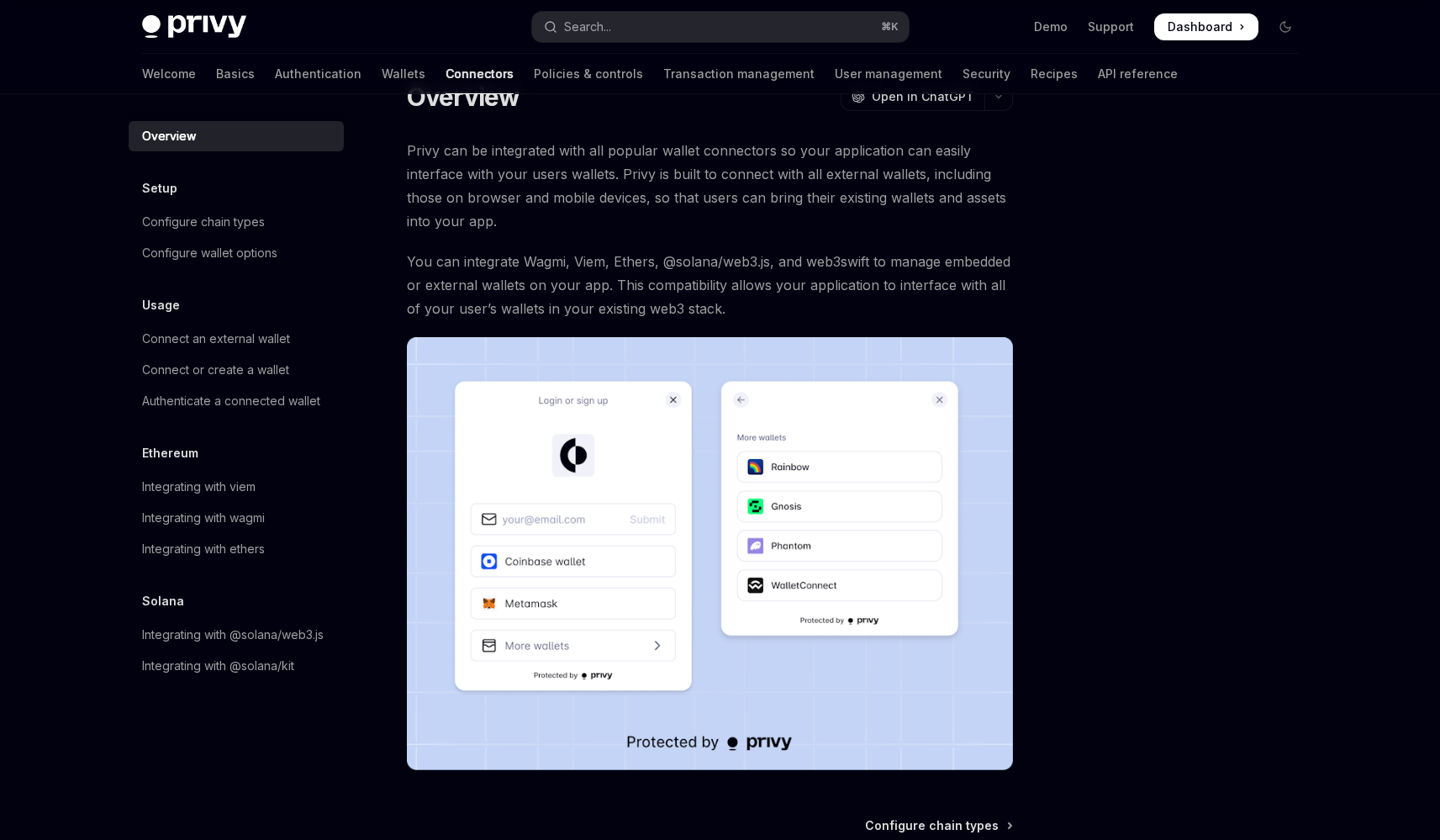
scroll to position [0, 0]
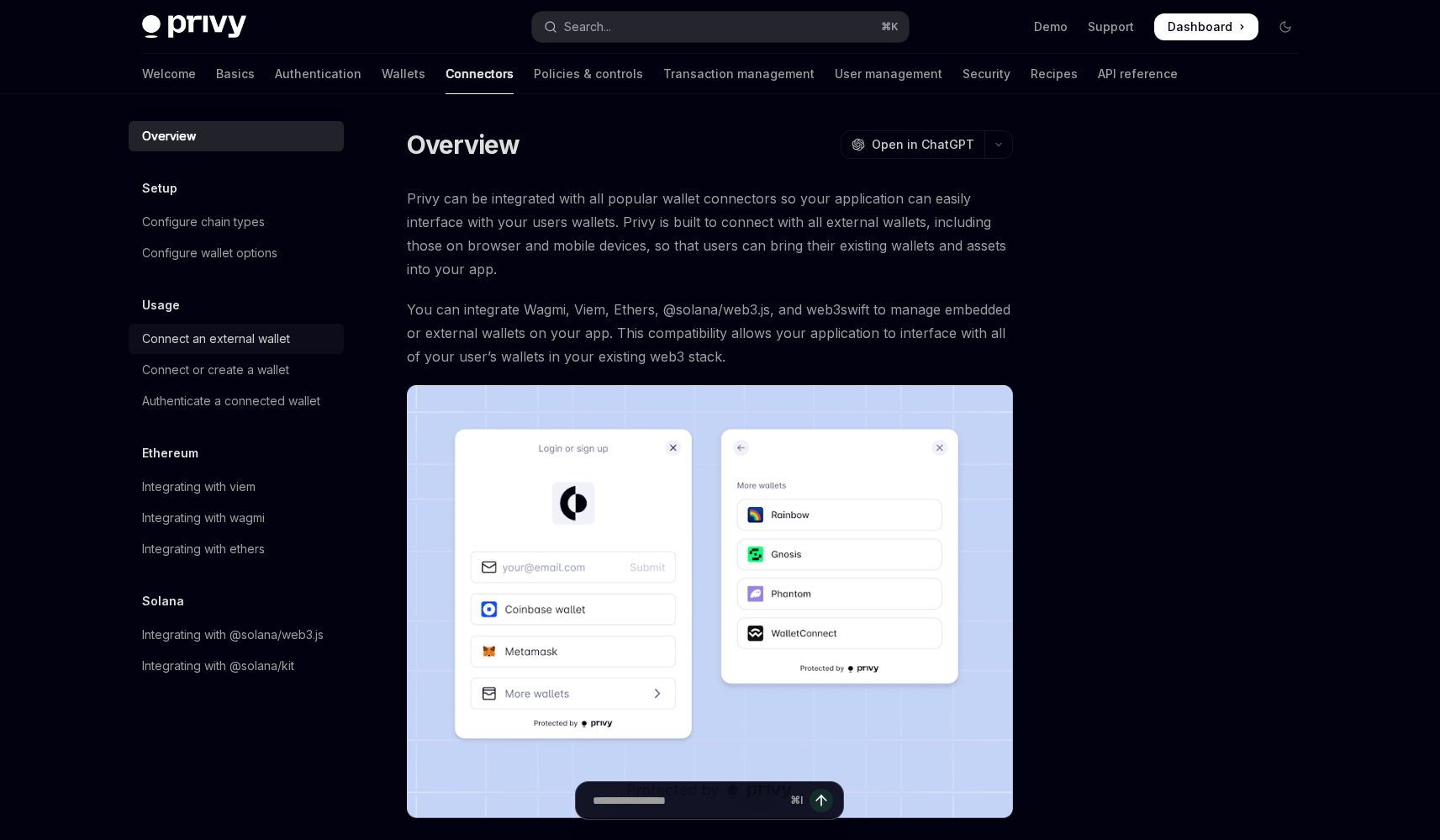
click at [282, 340] on div "Connect an external wallet" at bounding box center [216, 338] width 148 height 20
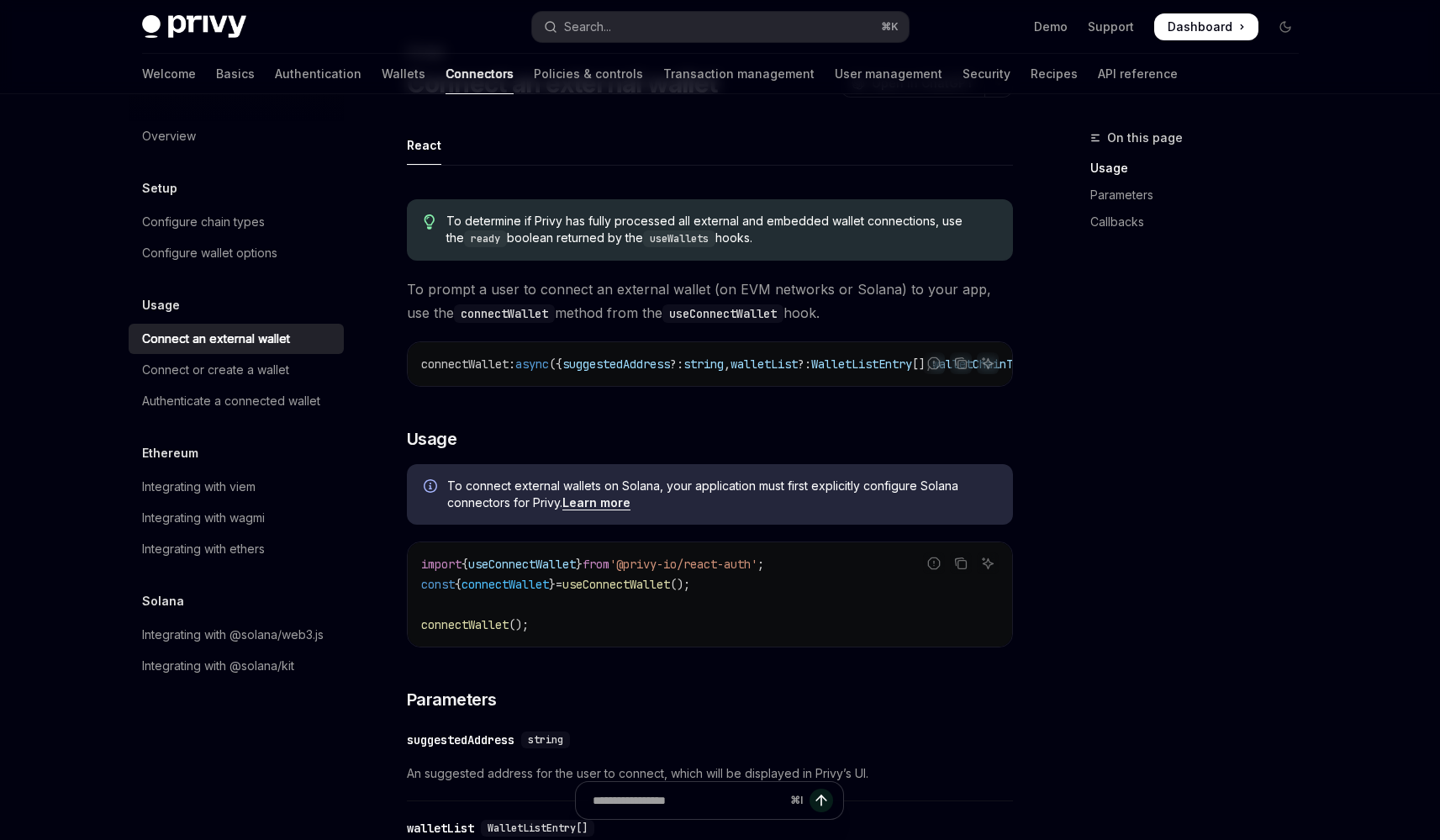
scroll to position [90, 0]
click at [592, 508] on link "Learn more" at bounding box center [596, 500] width 68 height 15
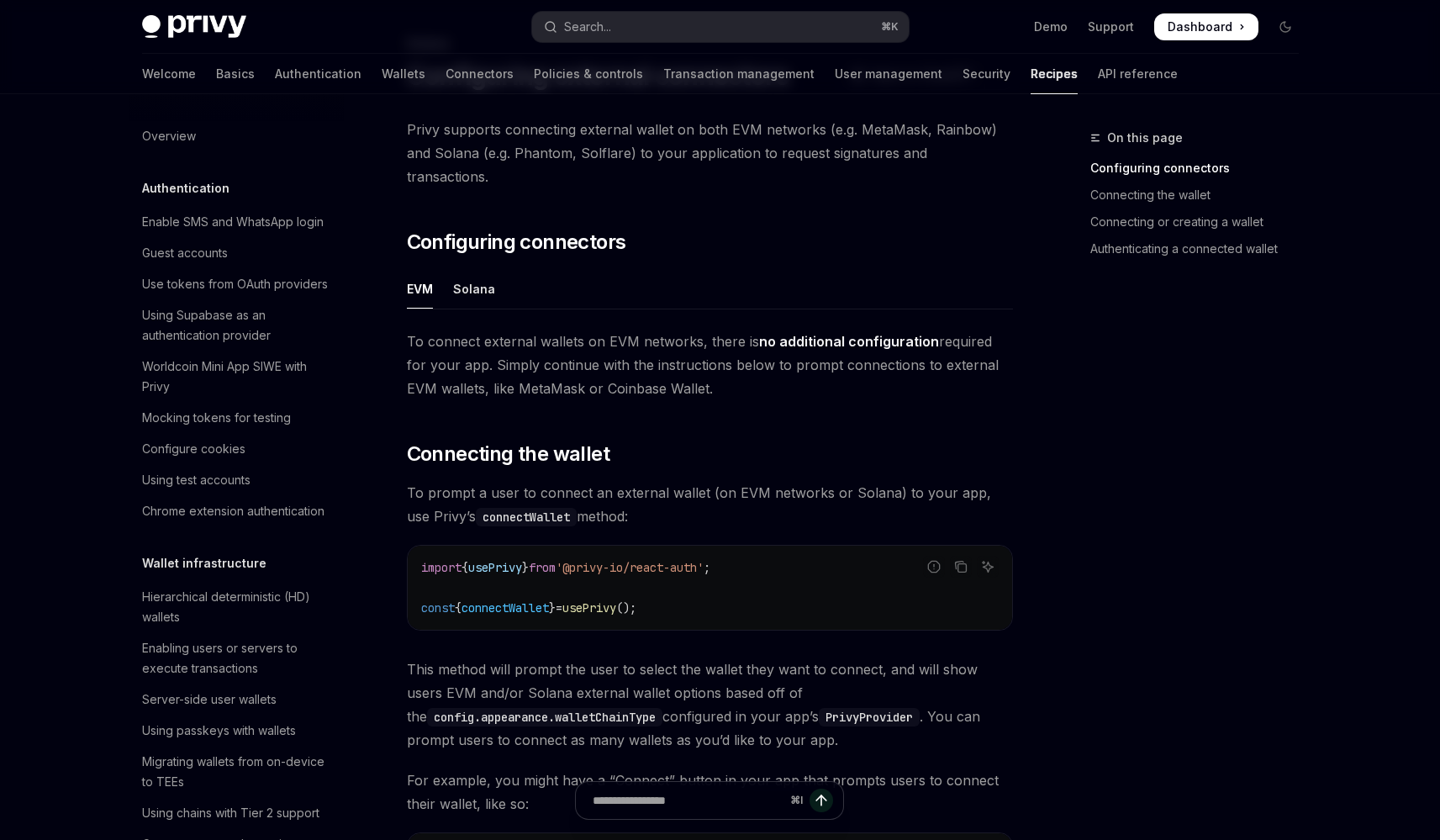
scroll to position [2642, 0]
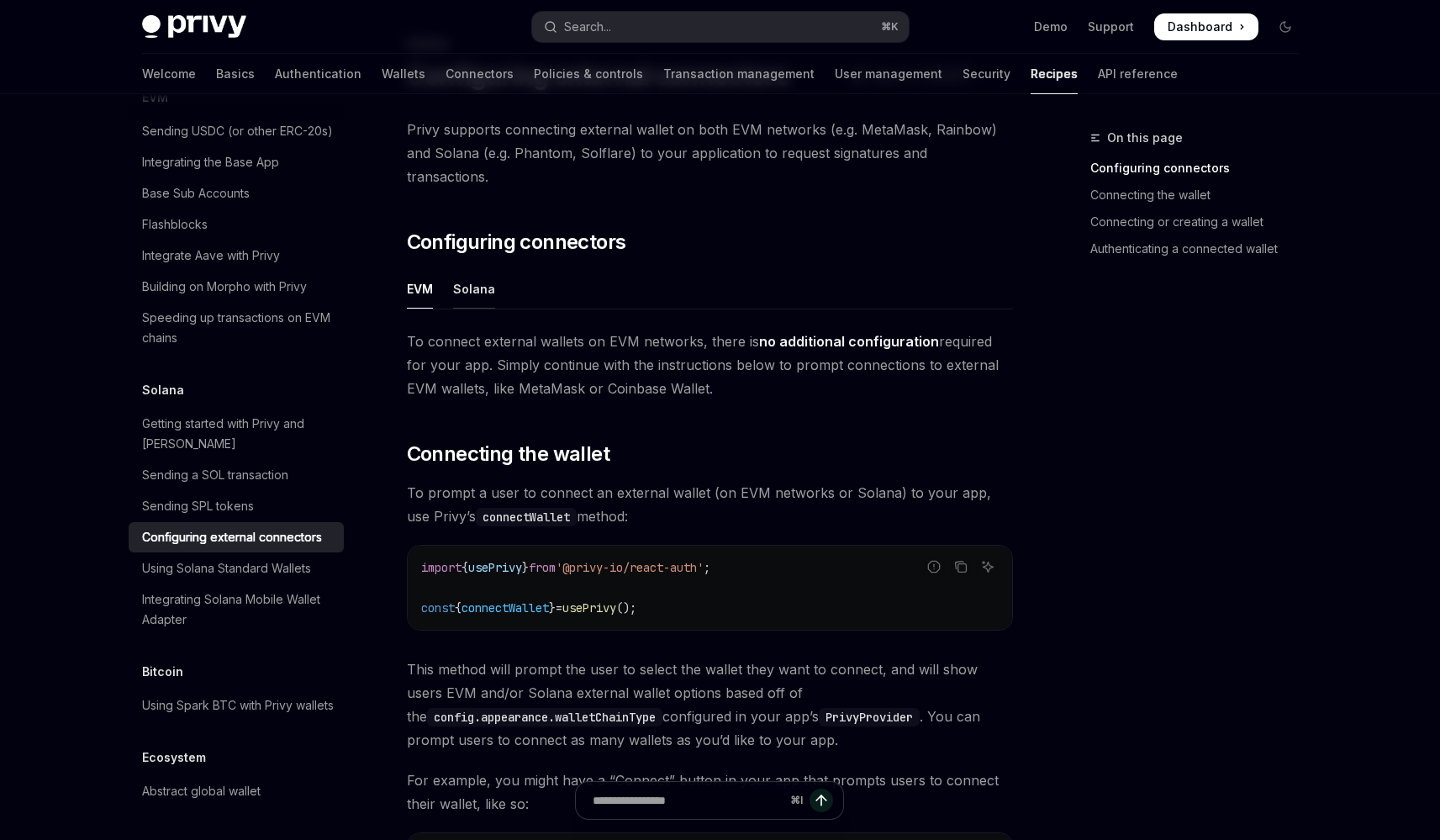
click at [477, 269] on div "Solana" at bounding box center [474, 289] width 42 height 40
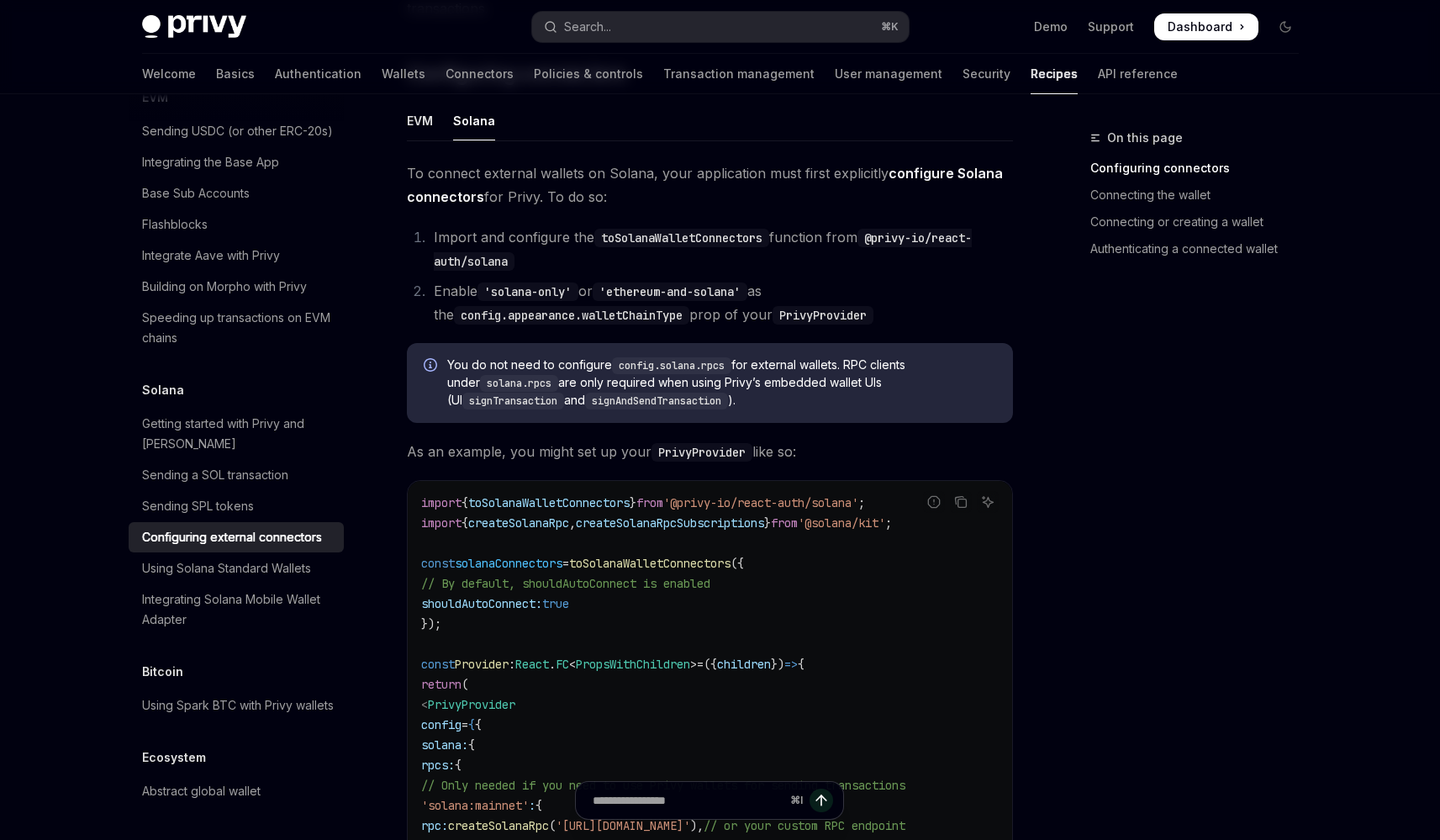
scroll to position [343, 0]
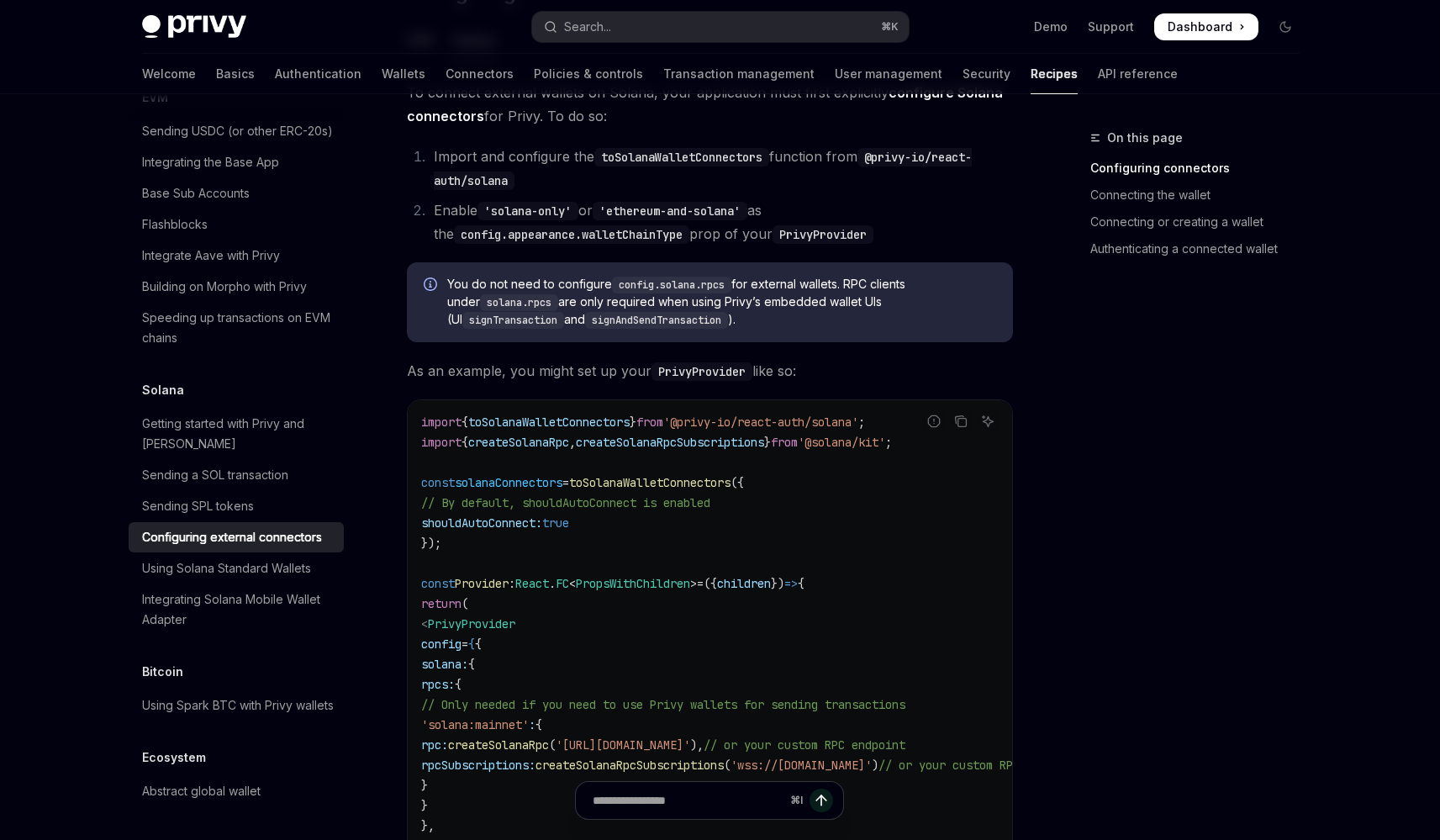
click at [612, 495] on span "// By default, shouldAutoConnect is enabled" at bounding box center [565, 502] width 290 height 15
click at [619, 495] on span "// By default, shouldAutoConnect is enabled" at bounding box center [565, 502] width 290 height 15
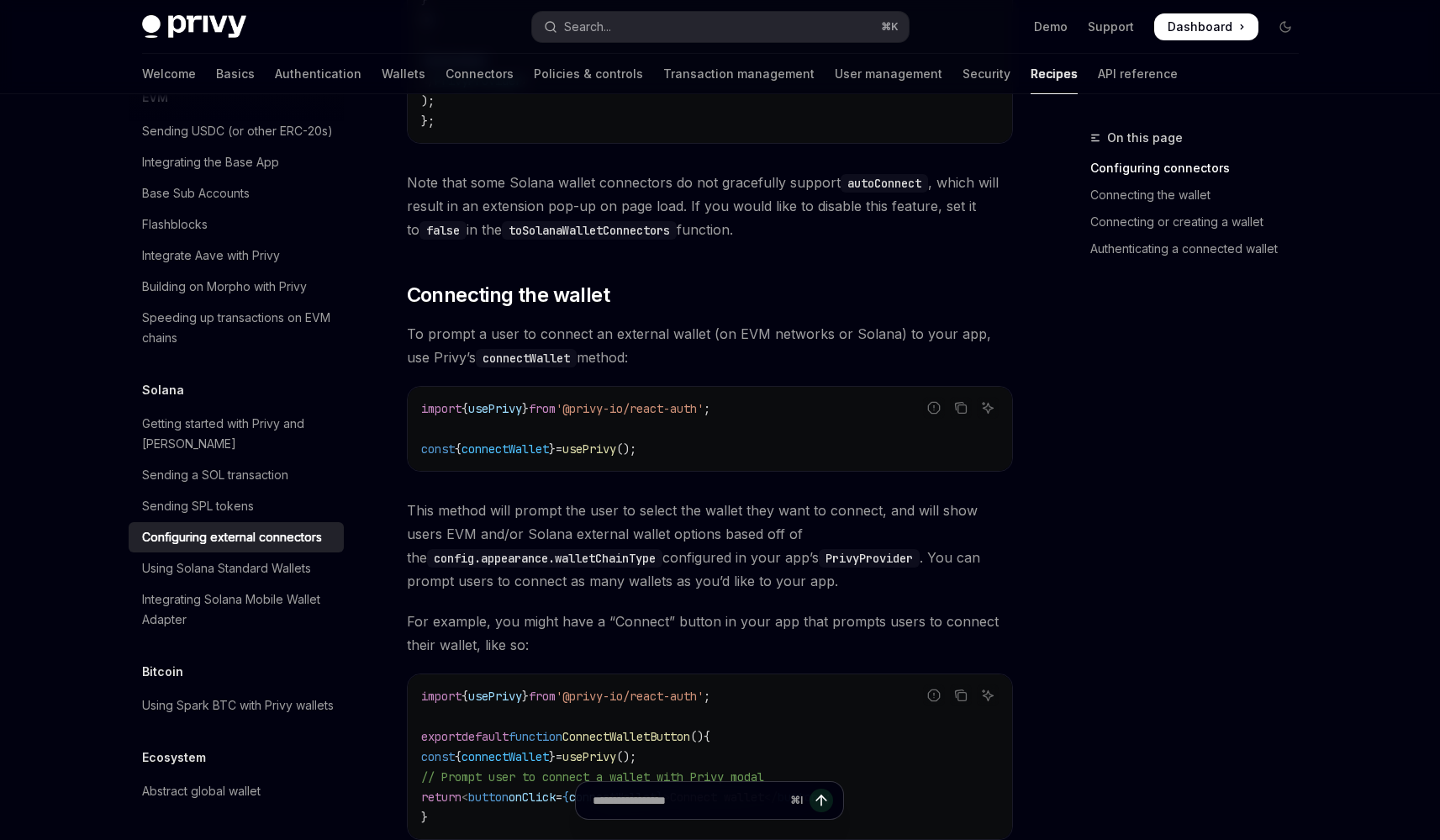
scroll to position [1354, 0]
click at [601, 498] on span "This method will prompt the user to select the wallet they want to connect, and…" at bounding box center [710, 541] width 606 height 95
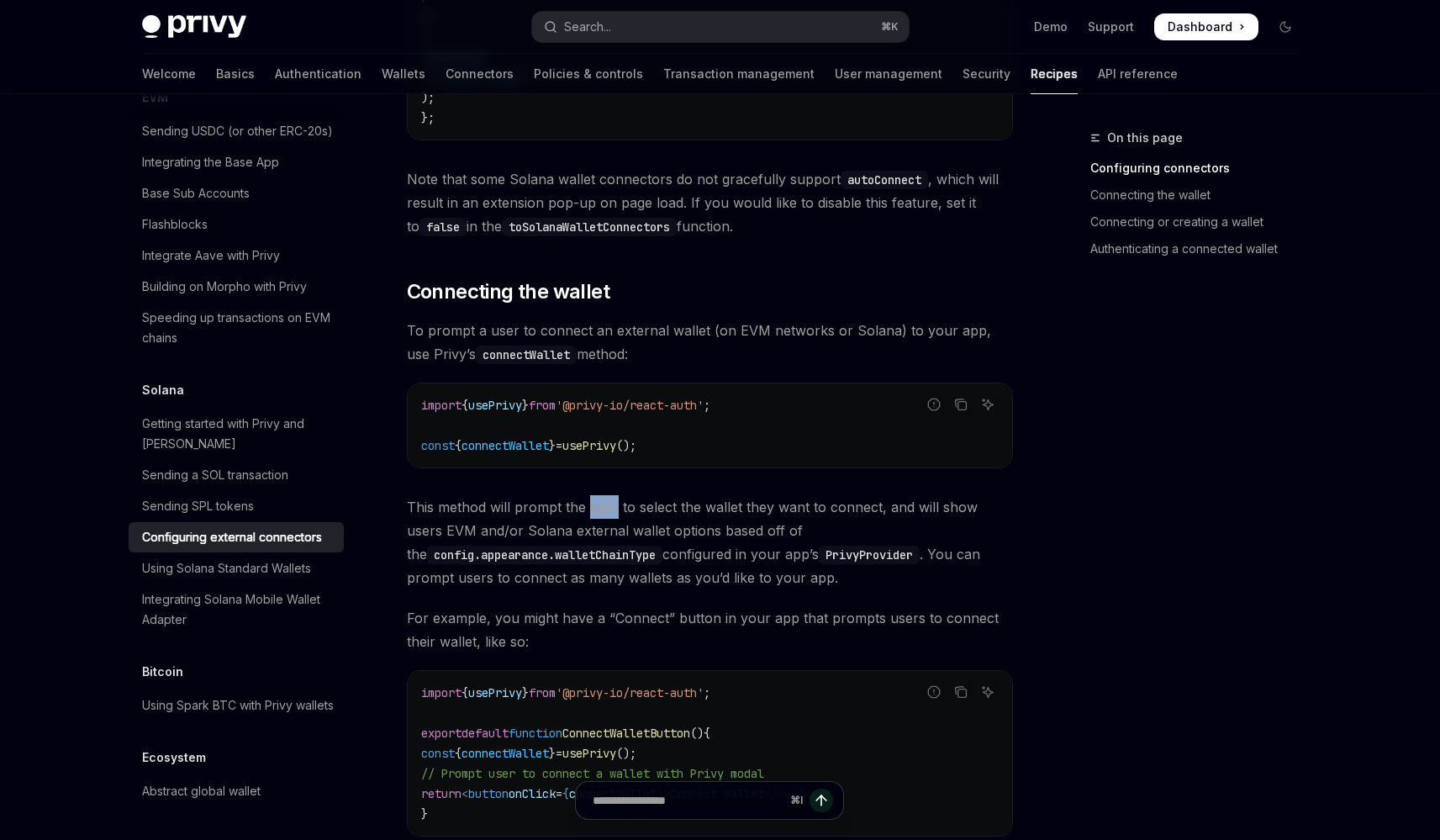
click at [601, 498] on span "This method will prompt the user to select the wallet they want to connect, and…" at bounding box center [710, 541] width 606 height 95
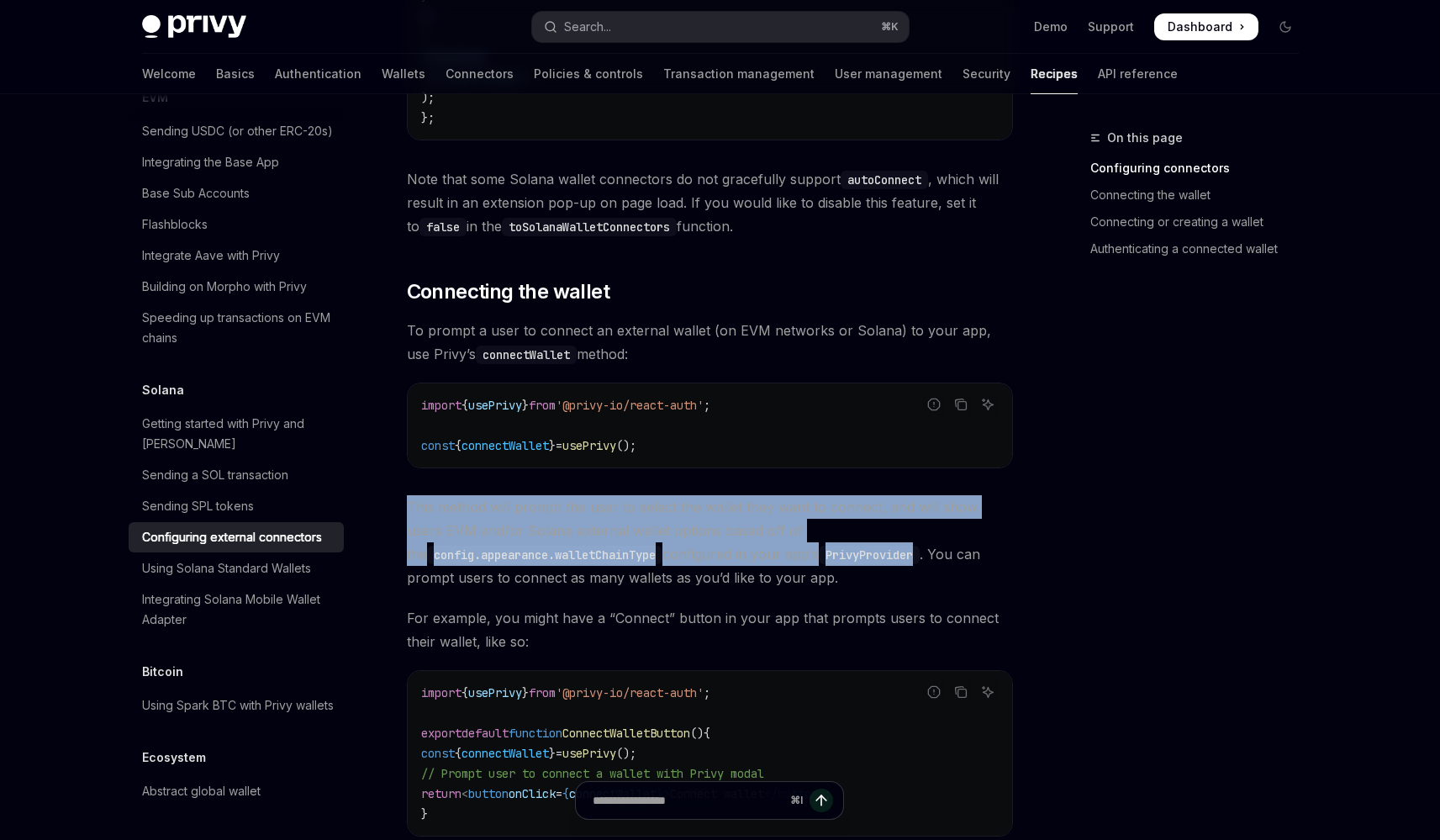
click at [601, 498] on span "This method will prompt the user to select the wallet they want to connect, and…" at bounding box center [710, 541] width 606 height 95
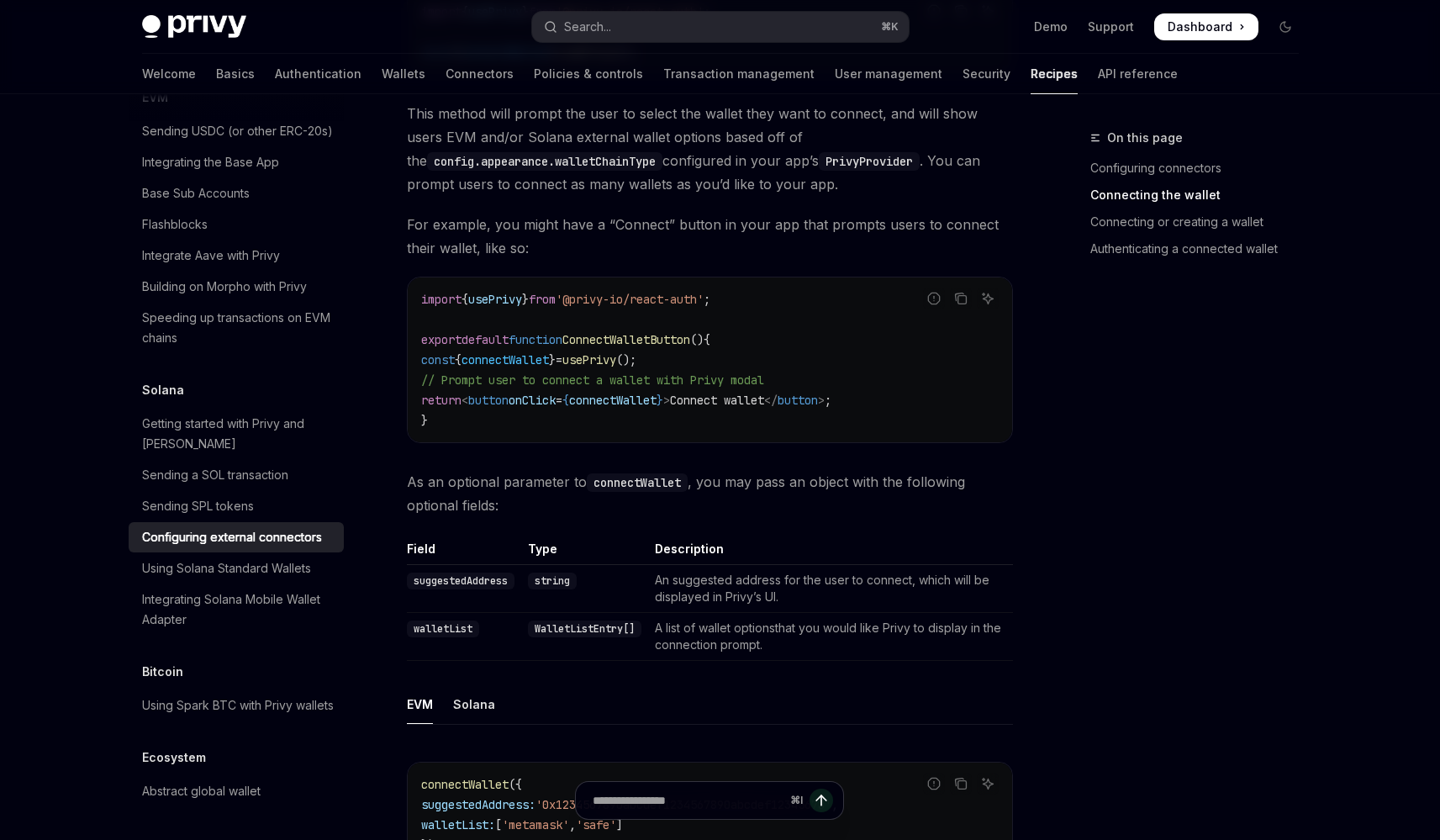
scroll to position [1835, 0]
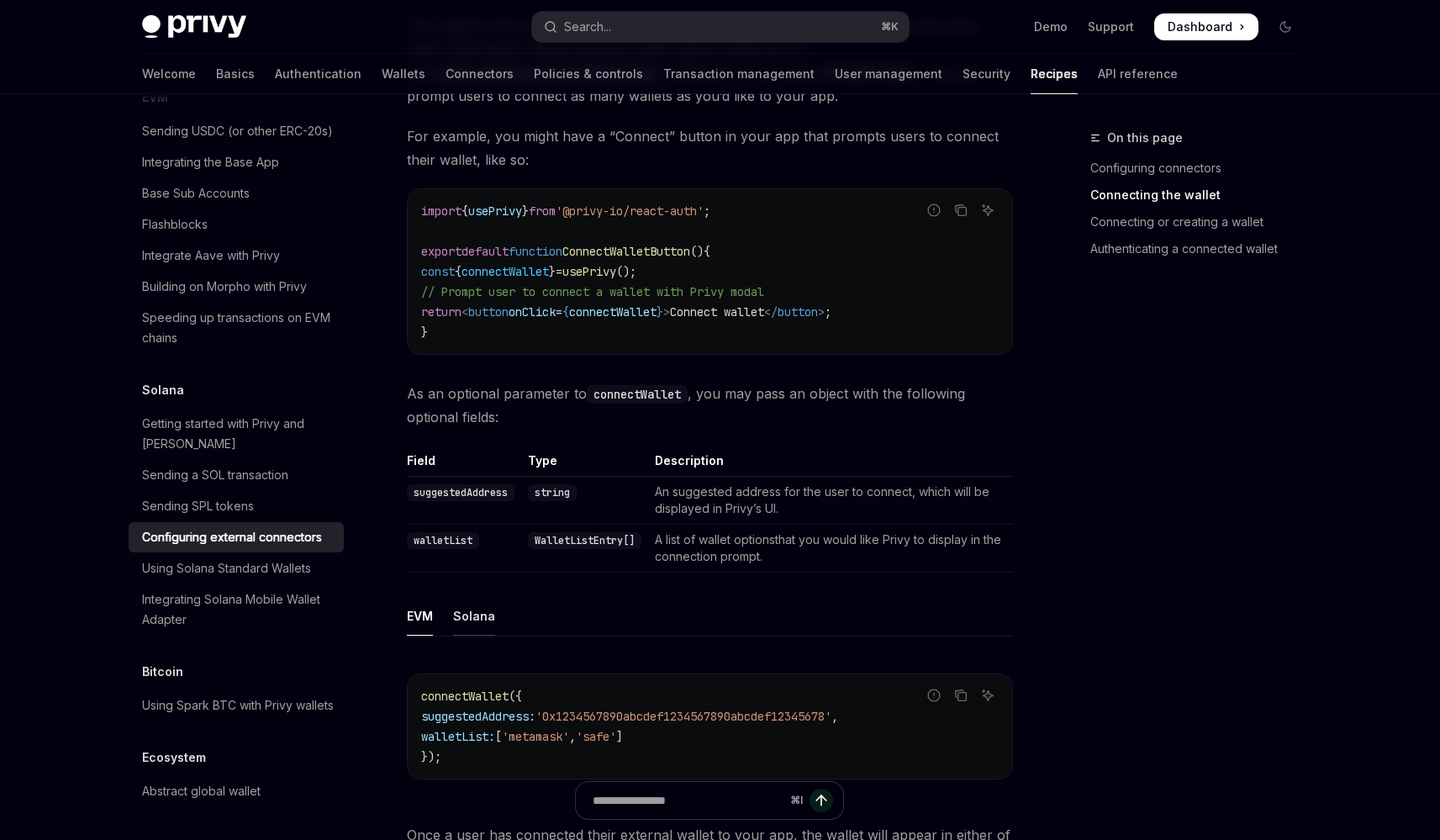
click at [485, 610] on div "Solana" at bounding box center [474, 616] width 42 height 40
type textarea "*"
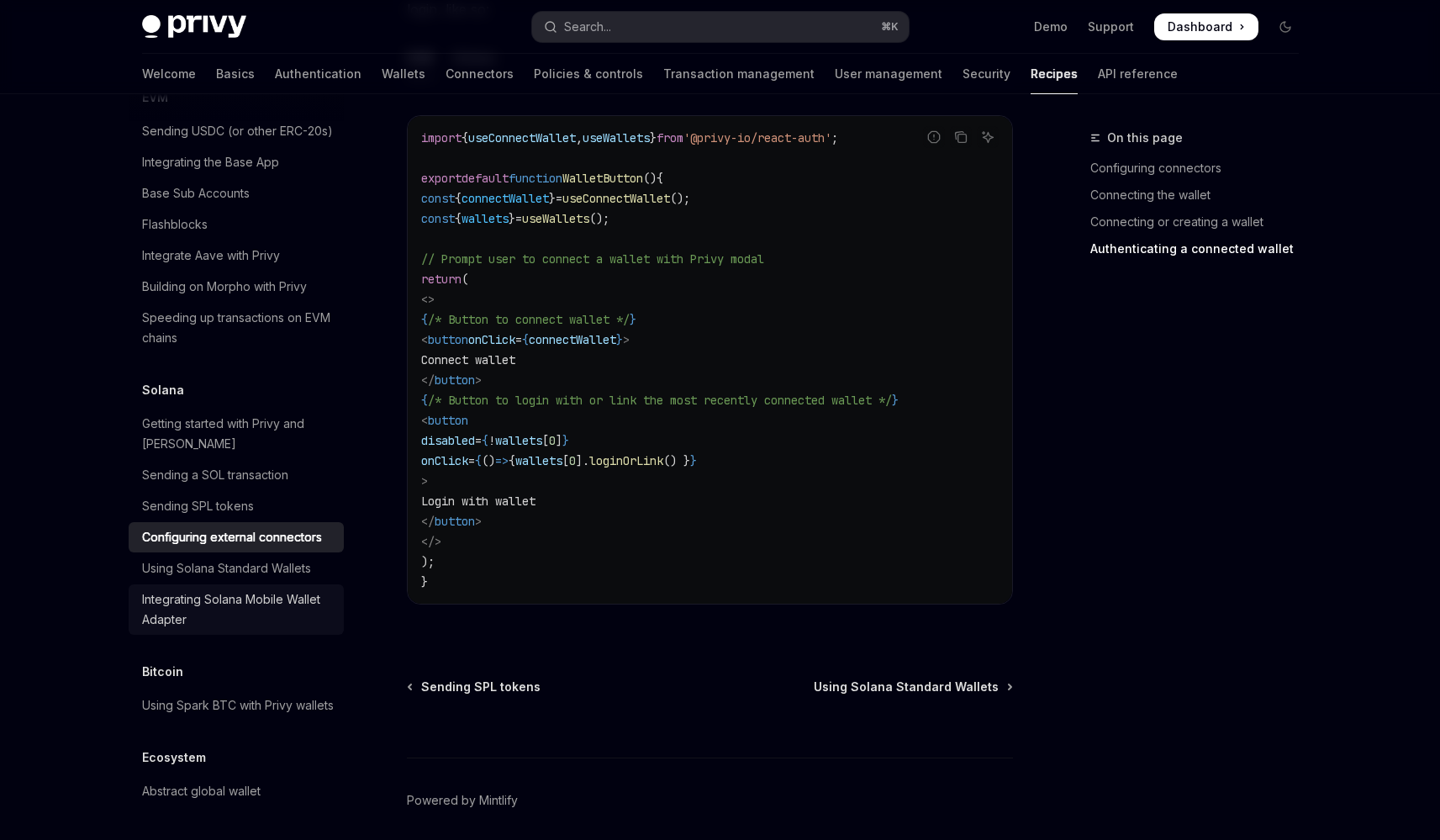
scroll to position [2642, 0]
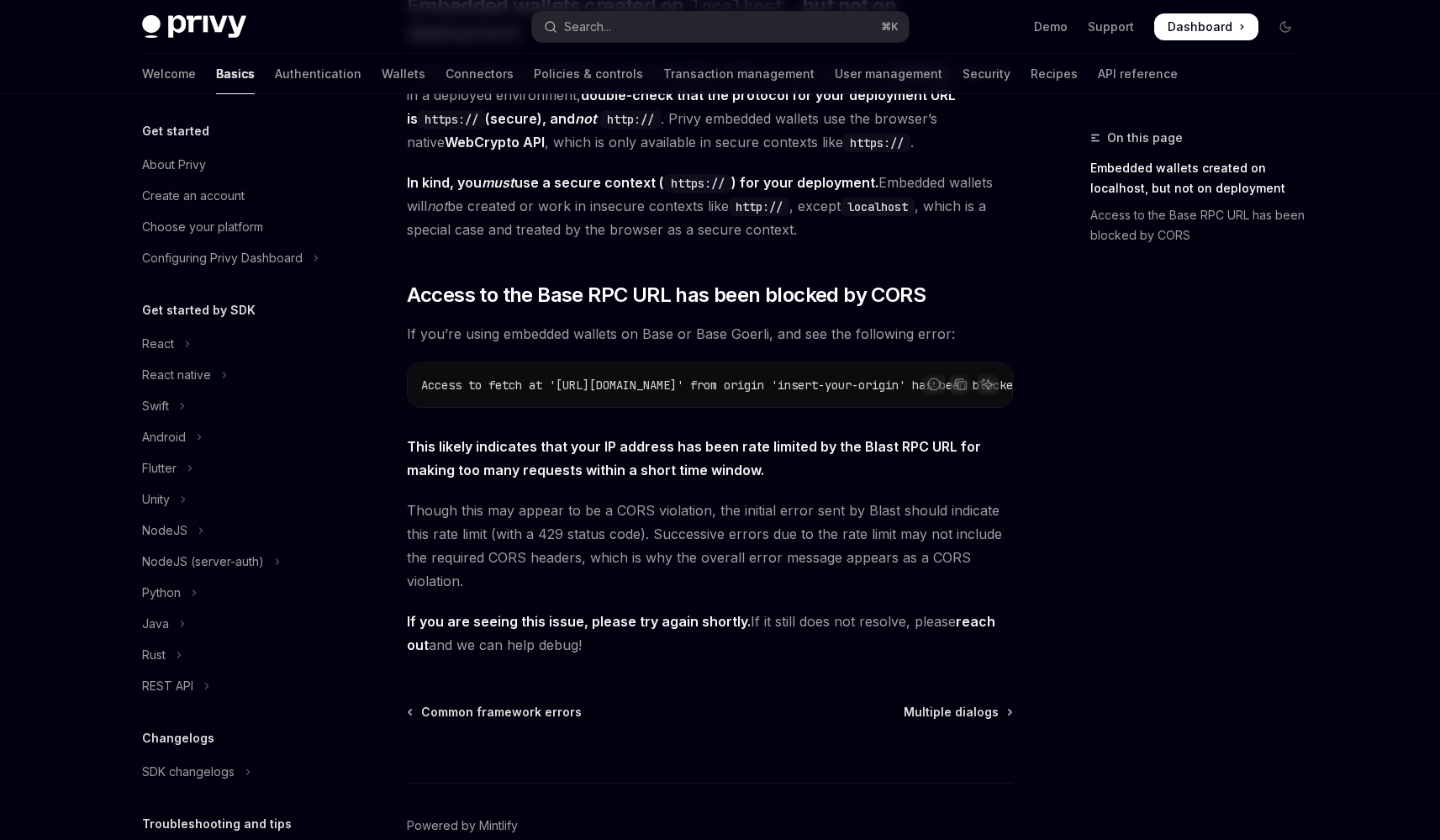
scroll to position [284, 0]
